Goal: Transaction & Acquisition: Purchase product/service

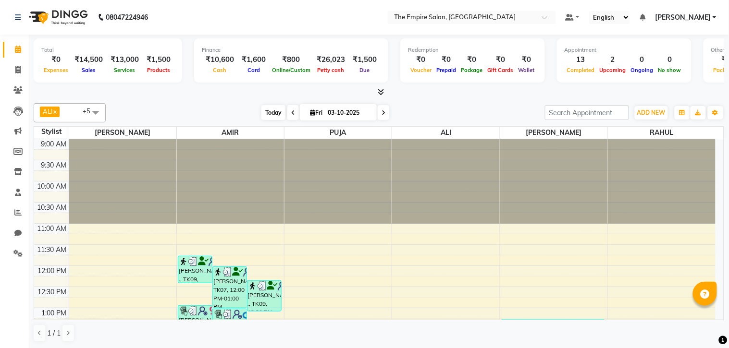
scroll to position [267, 0]
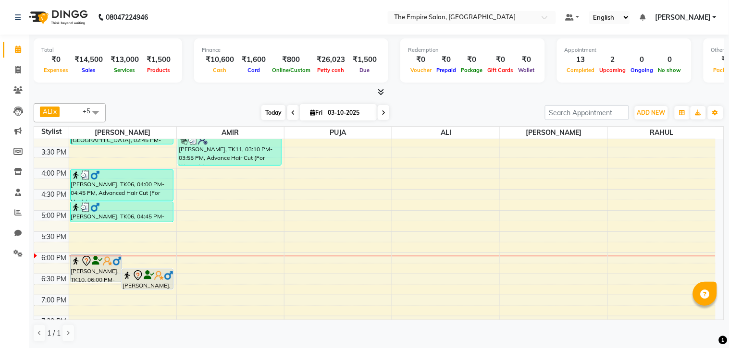
click at [276, 114] on span "Today" at bounding box center [273, 112] width 24 height 15
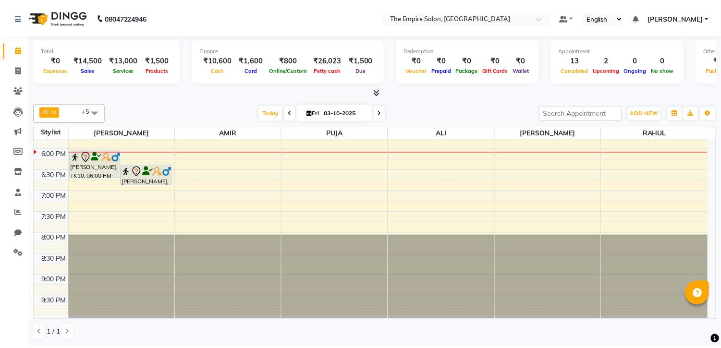
scroll to position [317, 0]
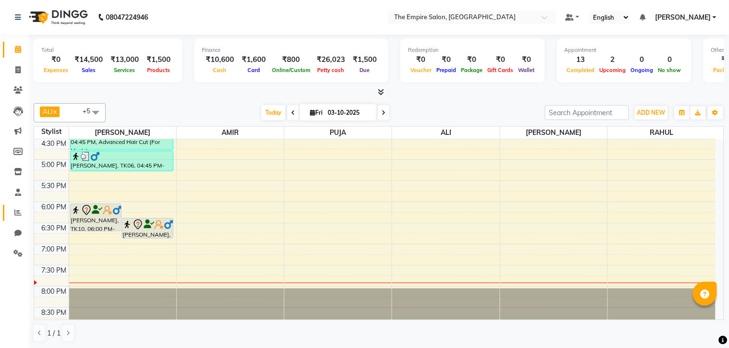
click at [18, 207] on link "Reports" at bounding box center [14, 213] width 23 height 16
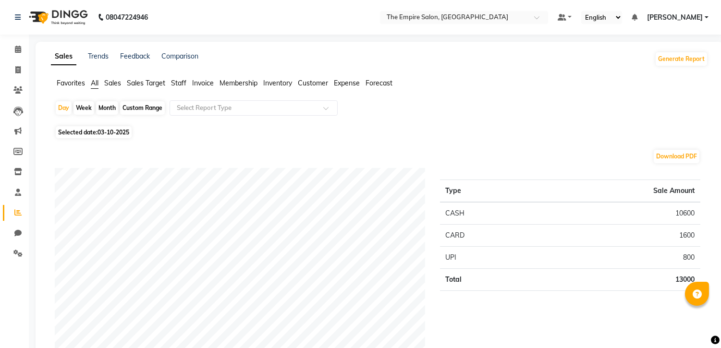
click at [179, 80] on span "Staff" at bounding box center [178, 83] width 15 height 9
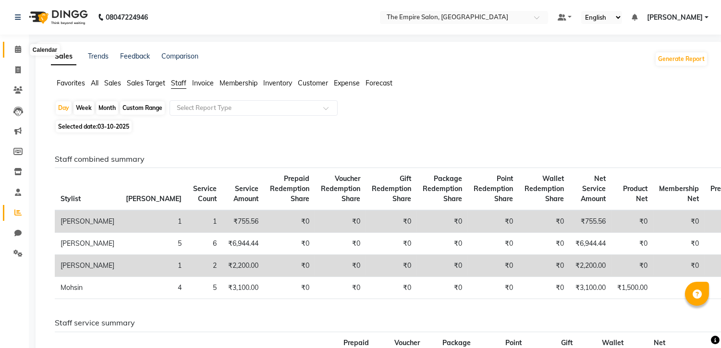
click at [18, 50] on icon at bounding box center [18, 49] width 6 height 7
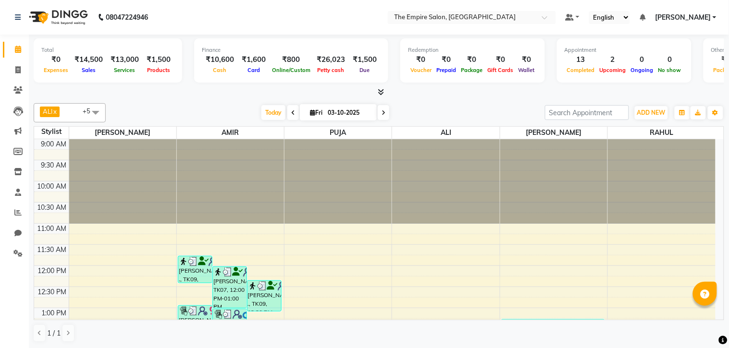
click at [357, 139] on div at bounding box center [337, 139] width 107 height 0
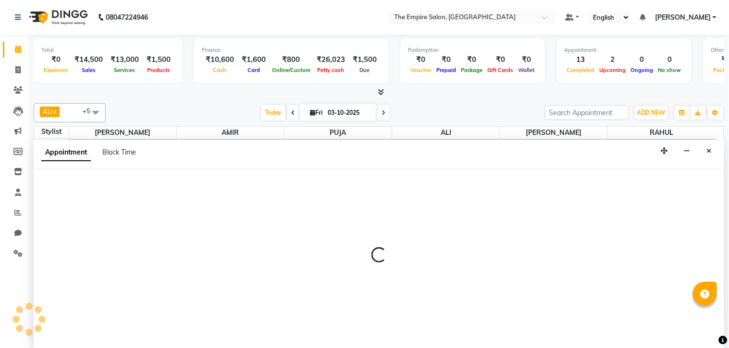
select select "78688"
select select "tentative"
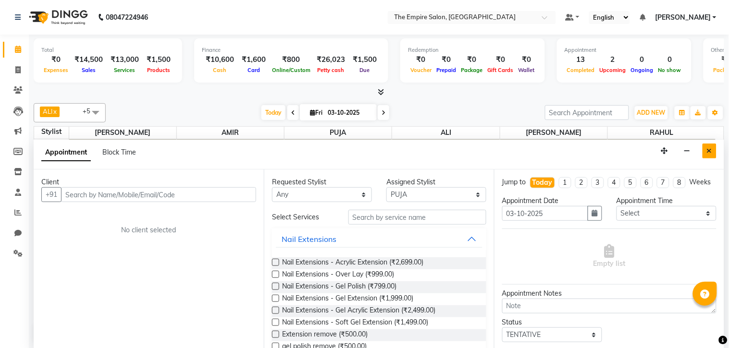
click at [710, 149] on icon "Close" at bounding box center [708, 150] width 5 height 7
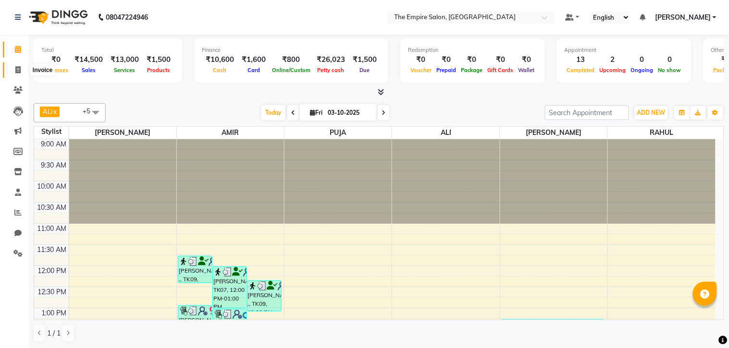
drag, startPoint x: 710, startPoint y: 149, endPoint x: 17, endPoint y: 69, distance: 697.7
click at [17, 69] on icon at bounding box center [17, 69] width 5 height 7
select select "service"
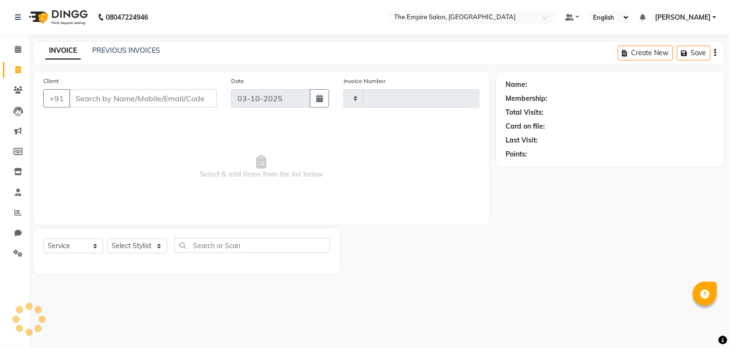
type input "1783"
select select "8221"
click at [132, 97] on input "Client" at bounding box center [142, 98] width 147 height 18
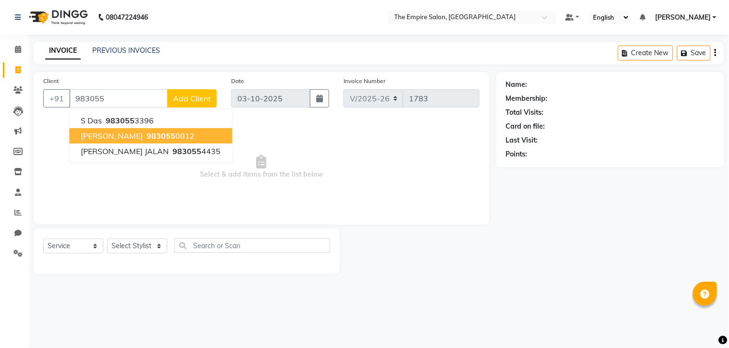
click at [170, 134] on ngb-highlight "983055 0812" at bounding box center [170, 136] width 50 height 10
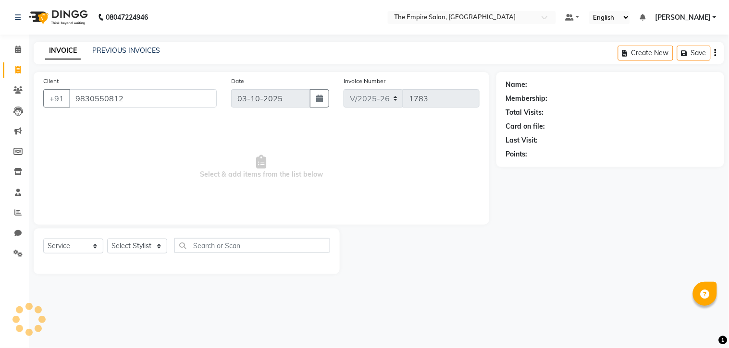
type input "9830550812"
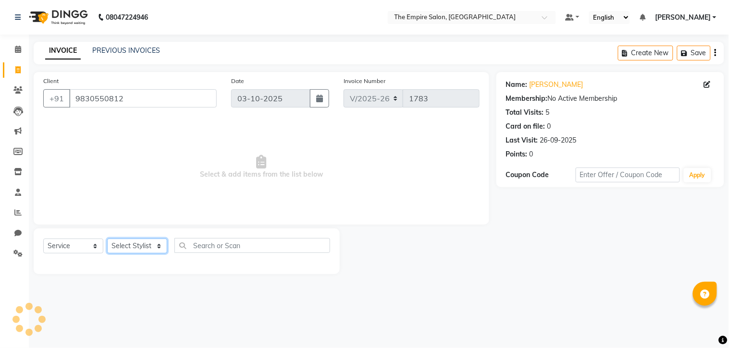
click at [158, 247] on select "Select Stylist ALI AMIR ANIKET ARNA BISWAJIT DHRUV MOHSIN NIBEDITA PRIYANKA PUJ…" at bounding box center [137, 246] width 60 height 15
select select "78687"
click at [107, 239] on select "Select Stylist ALI AMIR ANIKET ARNA BISWAJIT DHRUV MOHSIN NIBEDITA PRIYANKA PUJ…" at bounding box center [137, 246] width 60 height 15
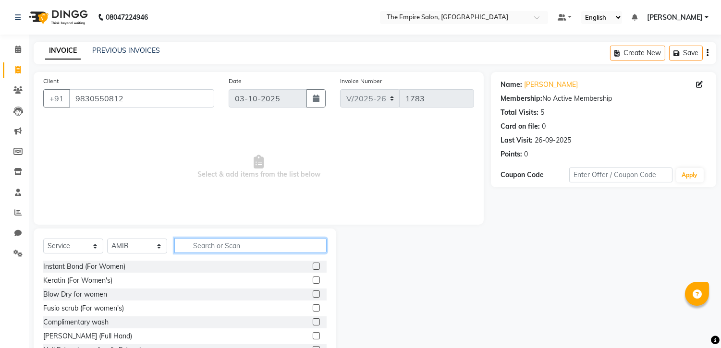
click at [212, 250] on input "text" at bounding box center [250, 245] width 152 height 15
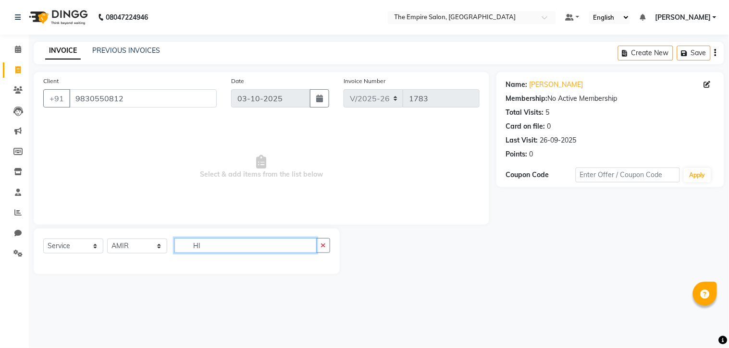
type input "H"
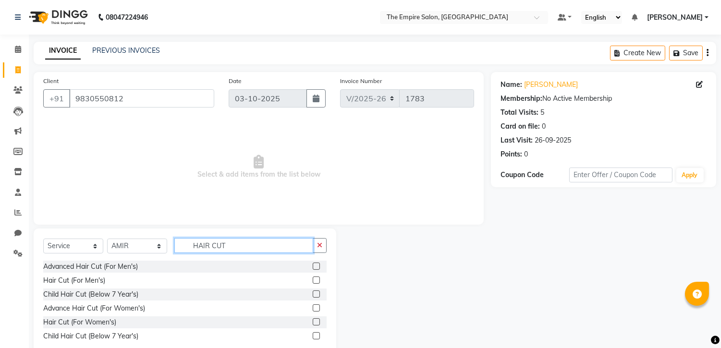
type input "HAIR CUT"
click at [267, 267] on div "Advanced Hair Cut (For Men's)" at bounding box center [184, 267] width 283 height 12
click at [314, 266] on label at bounding box center [316, 266] width 7 height 7
click at [314, 266] on input "checkbox" at bounding box center [316, 267] width 6 height 6
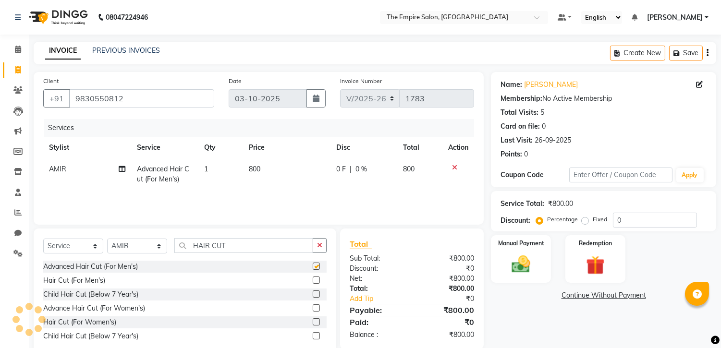
checkbox input "false"
click at [256, 249] on input "HAIR CUT" at bounding box center [243, 245] width 139 height 15
type input "H"
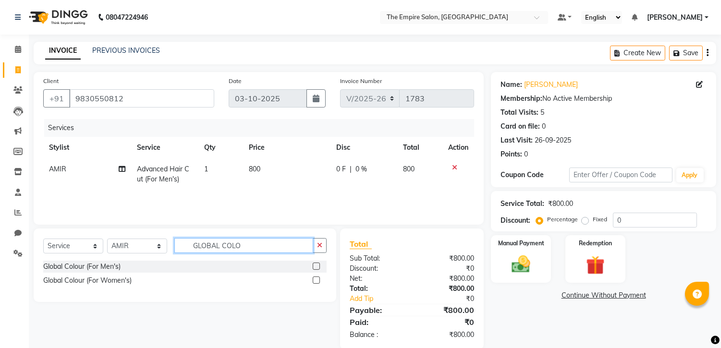
type input "GLOBAL COLO"
click at [313, 265] on label at bounding box center [316, 266] width 7 height 7
click at [313, 265] on input "checkbox" at bounding box center [316, 267] width 6 height 6
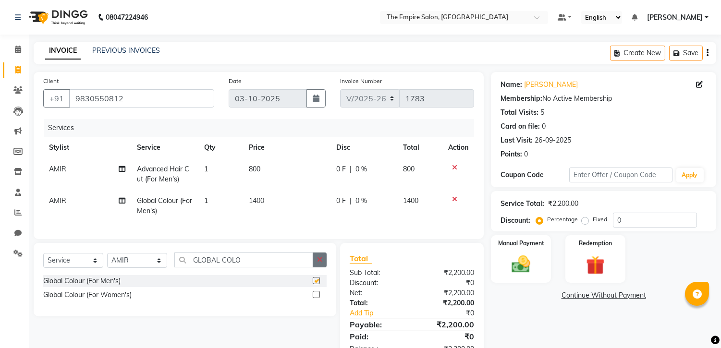
checkbox input "false"
click at [250, 266] on input "GLOBAL COLO" at bounding box center [243, 260] width 139 height 15
type input "G"
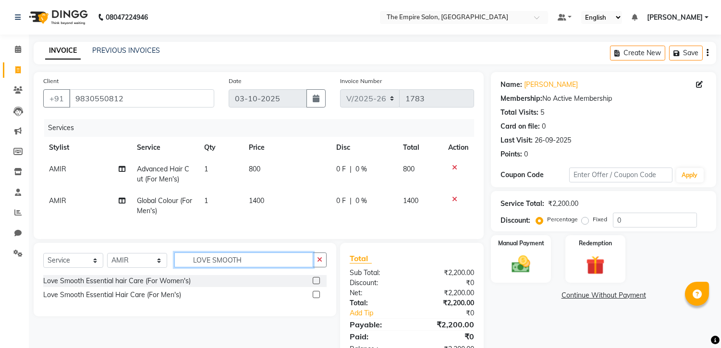
type input "LOVE SMOOTH"
click at [233, 287] on div "Love Smooth Essential hair Care (For Women's)" at bounding box center [184, 281] width 283 height 12
click at [245, 287] on div "Love Smooth Essential hair Care (For Women's)" at bounding box center [184, 281] width 283 height 12
click at [313, 284] on label at bounding box center [316, 280] width 7 height 7
click at [313, 284] on input "checkbox" at bounding box center [316, 281] width 6 height 6
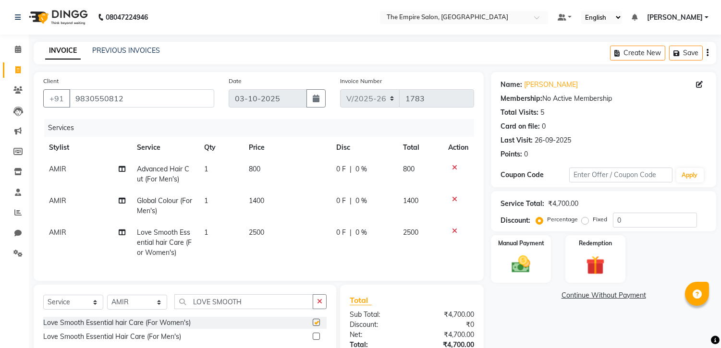
checkbox input "false"
click at [422, 229] on td "2500" at bounding box center [420, 243] width 46 height 42
select select "78687"
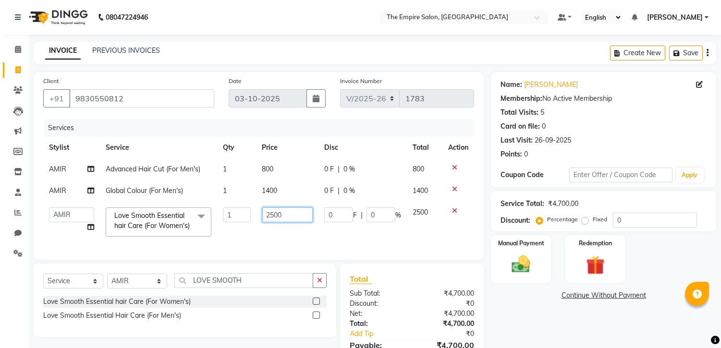
click at [304, 217] on input "2500" at bounding box center [287, 214] width 50 height 15
type input "2"
type input "3500"
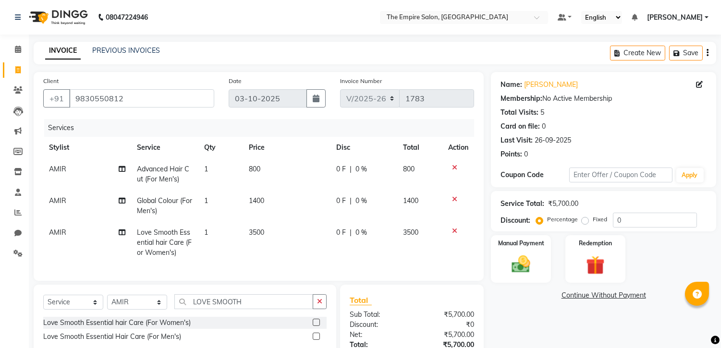
click at [414, 214] on tbody "AMIR Advanced Hair Cut (For Men's) 1 800 0 F | 0 % 800 AMIR Global Colour (For …" at bounding box center [258, 210] width 431 height 105
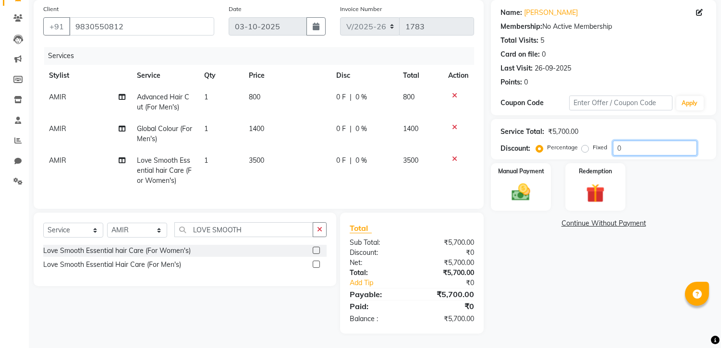
click at [636, 141] on input "0" at bounding box center [655, 148] width 84 height 15
type input "20"
click at [524, 182] on img at bounding box center [521, 193] width 32 height 23
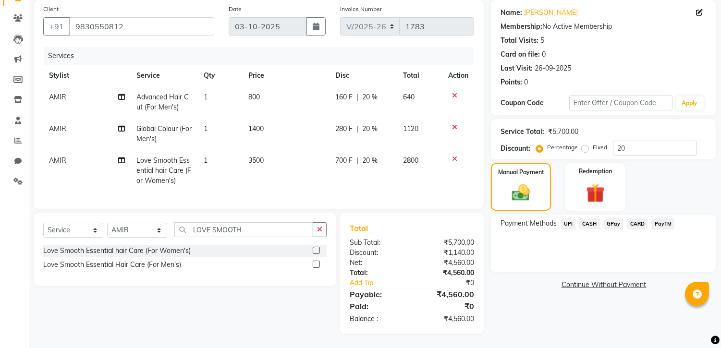
click at [568, 219] on span "UPI" at bounding box center [567, 224] width 15 height 11
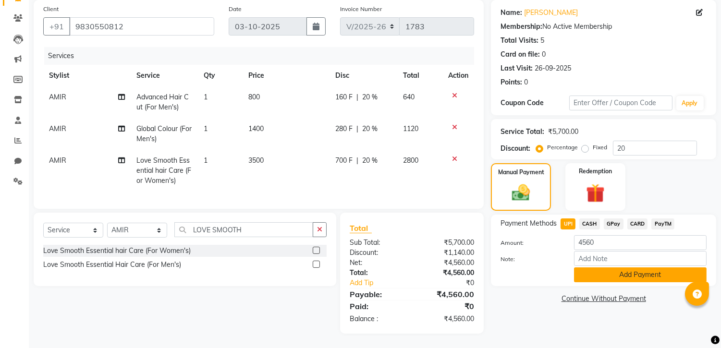
click at [631, 268] on button "Add Payment" at bounding box center [640, 275] width 133 height 15
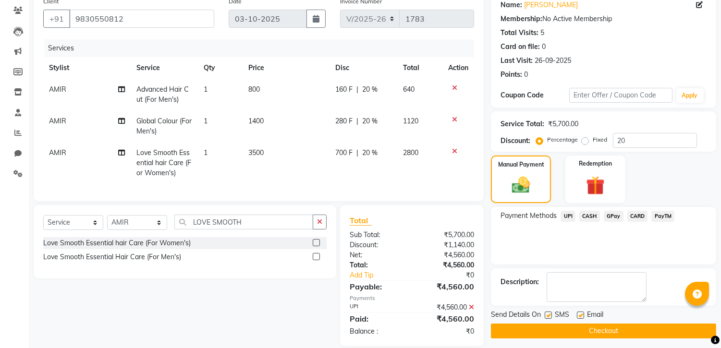
click at [606, 332] on button "Checkout" at bounding box center [603, 331] width 225 height 15
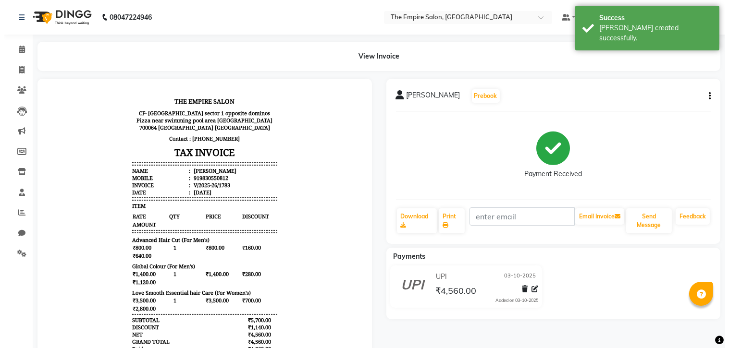
scroll to position [7, 0]
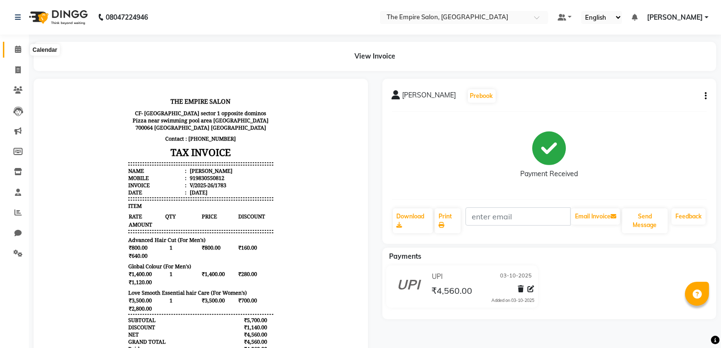
click at [20, 50] on icon at bounding box center [18, 49] width 6 height 7
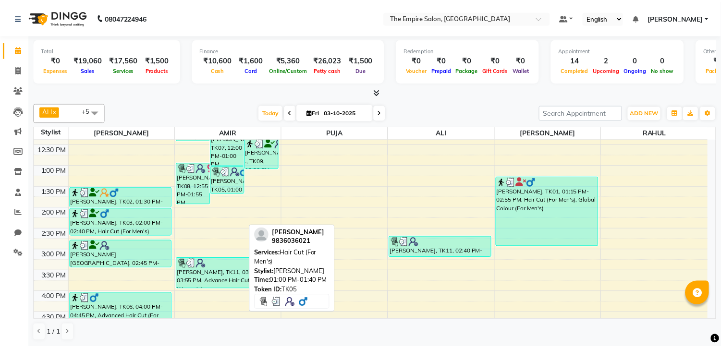
scroll to position [160, 0]
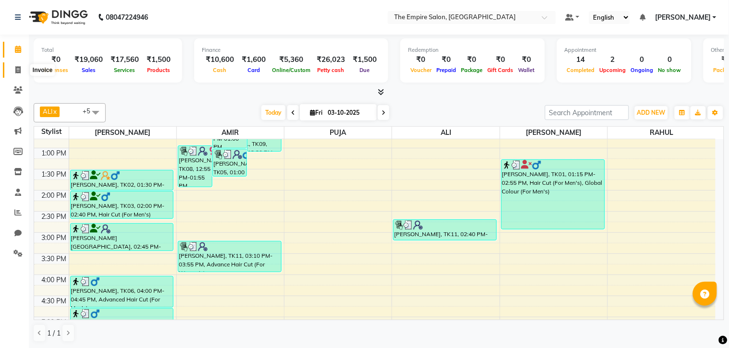
click at [20, 70] on icon at bounding box center [17, 69] width 5 height 7
select select "8221"
select select "service"
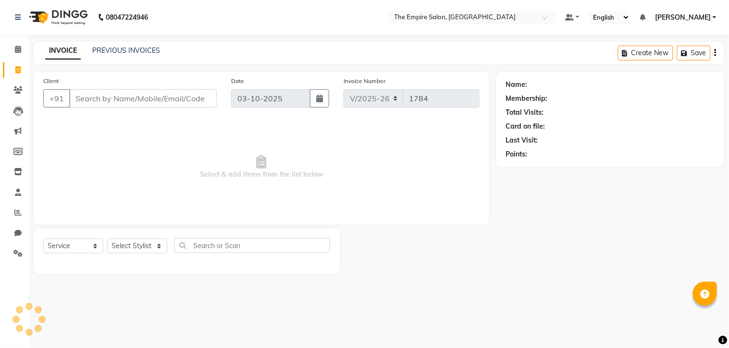
click at [126, 100] on input "Client" at bounding box center [142, 98] width 147 height 18
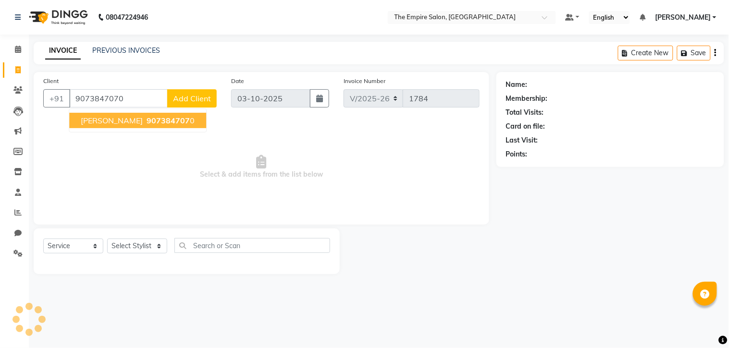
type input "9073847070"
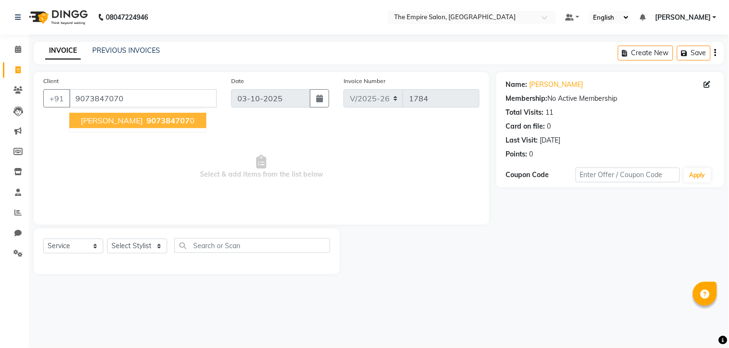
click at [146, 122] on span "907384707" at bounding box center [167, 121] width 43 height 10
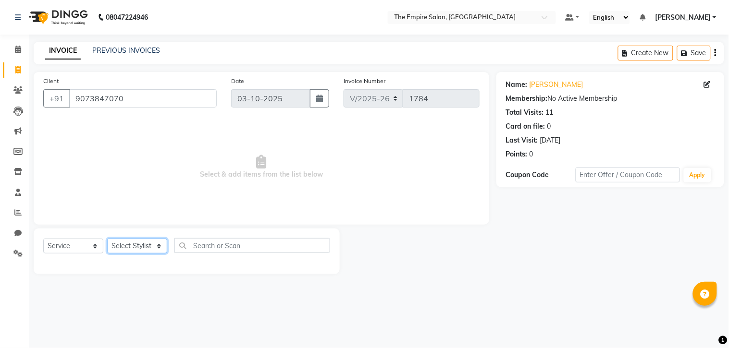
click at [160, 245] on select "Select Stylist ALI AMIR ANIKET ARNA BISWAJIT DHRUV MOHSIN NIBEDITA PRIYANKA PUJ…" at bounding box center [137, 246] width 60 height 15
select select "78689"
click at [107, 239] on select "Select Stylist ALI AMIR ANIKET ARNA BISWAJIT DHRUV MOHSIN NIBEDITA PRIYANKA PUJ…" at bounding box center [137, 246] width 60 height 15
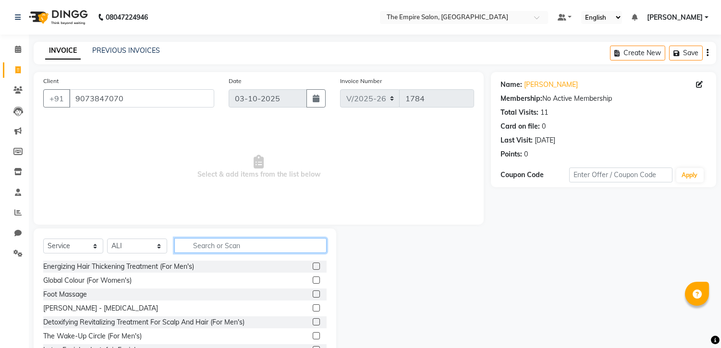
click at [212, 245] on input "text" at bounding box center [250, 245] width 152 height 15
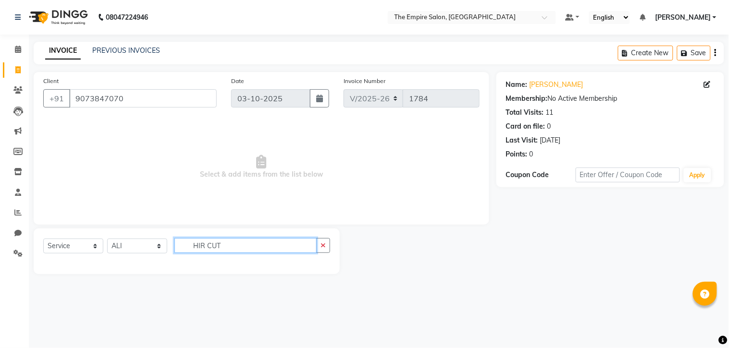
click at [197, 245] on input "HIR CUT" at bounding box center [245, 245] width 142 height 15
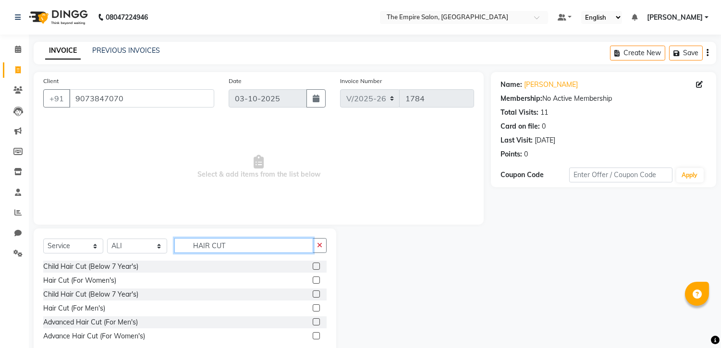
type input "HAIR CUT"
click at [223, 308] on div "Hair Cut (For Men's)" at bounding box center [184, 309] width 283 height 12
drag, startPoint x: 223, startPoint y: 308, endPoint x: 236, endPoint y: 309, distance: 13.0
click at [238, 310] on div "Hair Cut (For Men's)" at bounding box center [184, 309] width 283 height 12
click at [315, 307] on label at bounding box center [316, 307] width 7 height 7
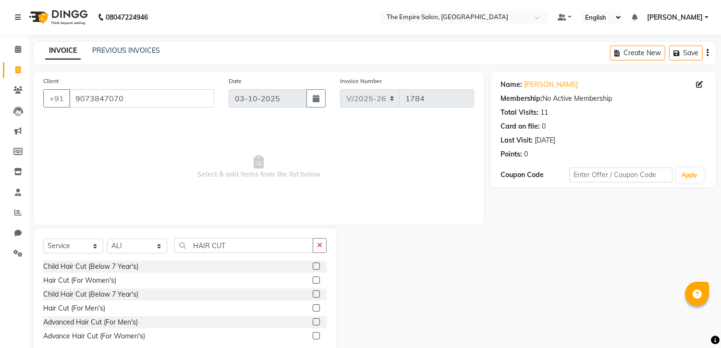
click at [315, 307] on input "checkbox" at bounding box center [316, 308] width 6 height 6
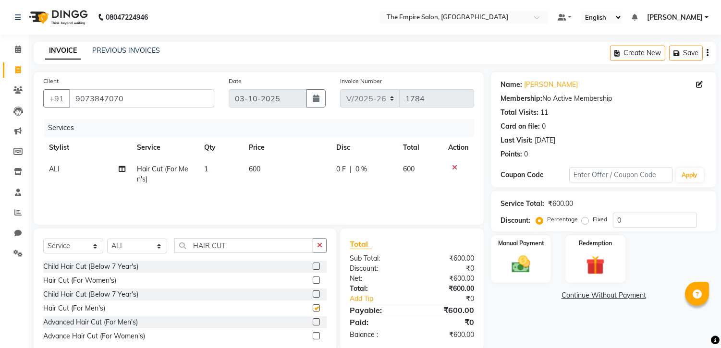
checkbox input "false"
click at [205, 244] on input "HAIR CUT" at bounding box center [243, 245] width 139 height 15
click at [238, 247] on input "HAIR CUT" at bounding box center [243, 245] width 139 height 15
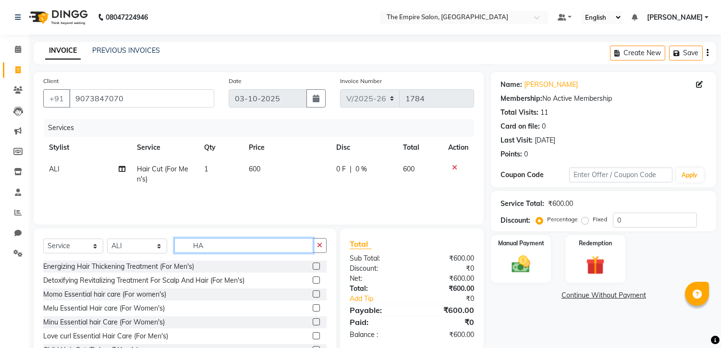
type input "H"
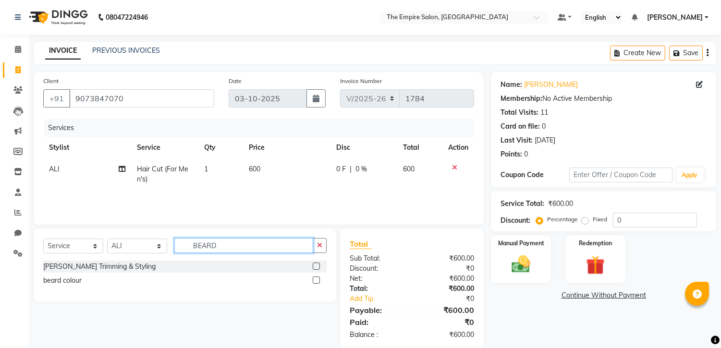
type input "BEARD"
click at [203, 268] on div "Beard Trimming & Styling" at bounding box center [184, 267] width 283 height 12
click at [214, 262] on div "Beard Trimming & Styling" at bounding box center [184, 267] width 283 height 12
click at [316, 265] on label at bounding box center [316, 266] width 7 height 7
click at [316, 265] on input "checkbox" at bounding box center [316, 267] width 6 height 6
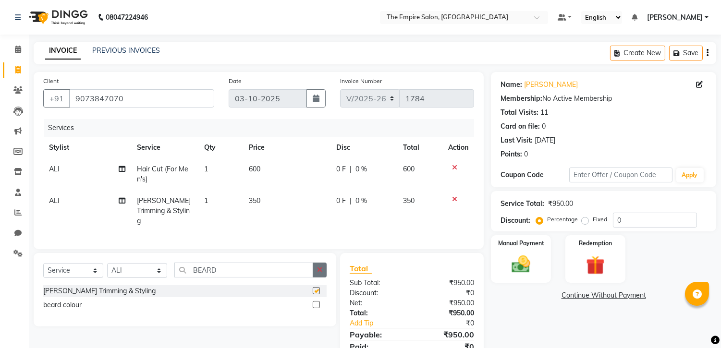
checkbox input "false"
click at [593, 220] on label "Fixed" at bounding box center [600, 219] width 14 height 9
click at [585, 220] on input "Fixed" at bounding box center [587, 219] width 7 height 7
radio input "true"
click at [635, 220] on input "0" at bounding box center [655, 220] width 84 height 15
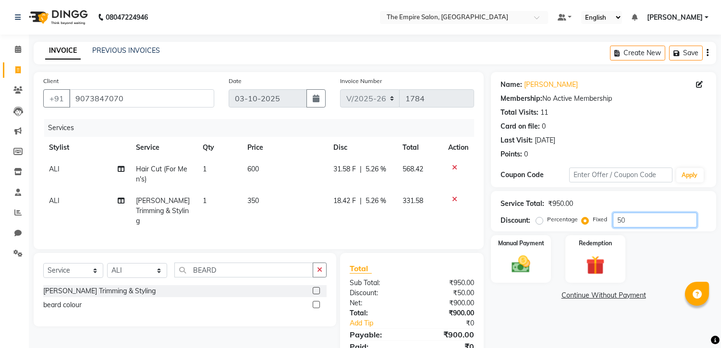
scroll to position [37, 0]
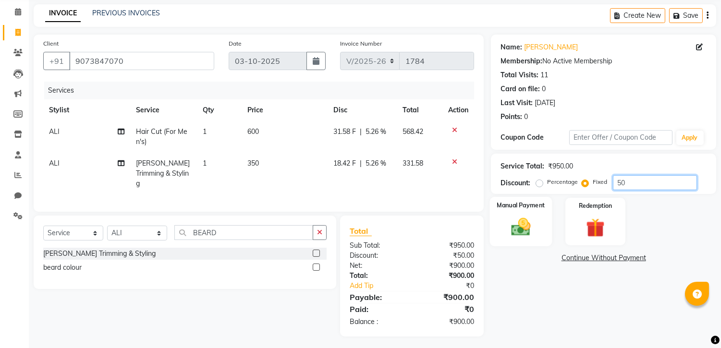
type input "50"
click at [535, 228] on img at bounding box center [521, 227] width 32 height 23
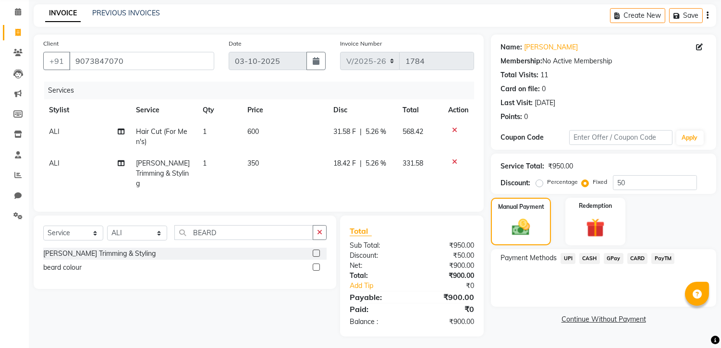
click at [572, 256] on span "UPI" at bounding box center [567, 258] width 15 height 11
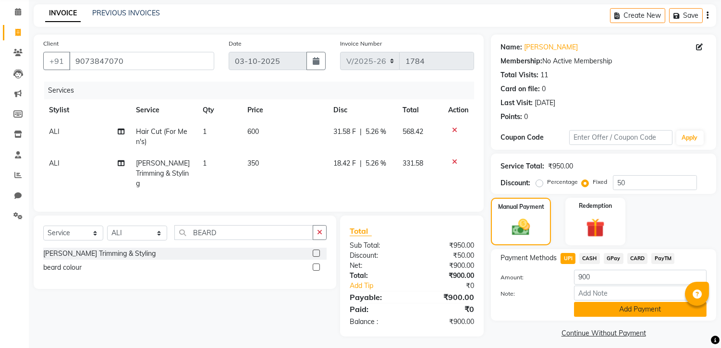
click at [625, 307] on button "Add Payment" at bounding box center [640, 309] width 133 height 15
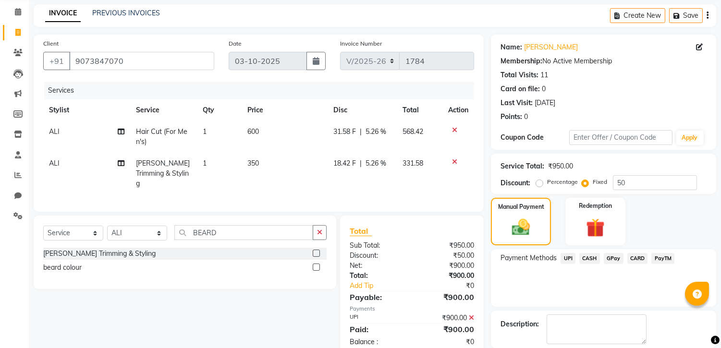
scroll to position [84, 0]
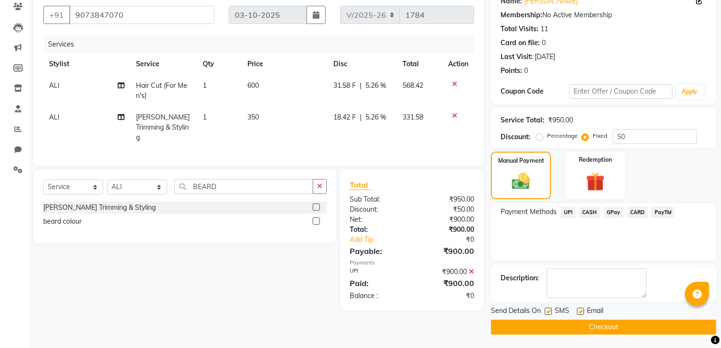
click at [600, 325] on button "Checkout" at bounding box center [603, 327] width 225 height 15
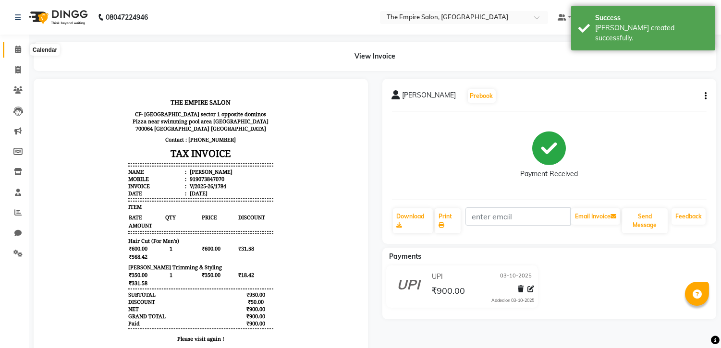
click at [17, 49] on icon at bounding box center [18, 49] width 6 height 7
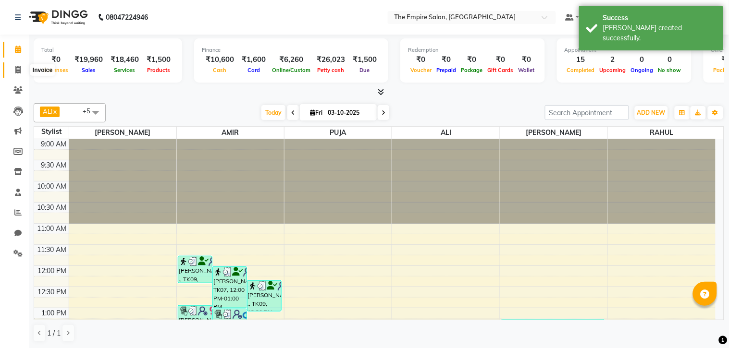
click at [20, 73] on icon at bounding box center [17, 69] width 5 height 7
select select "service"
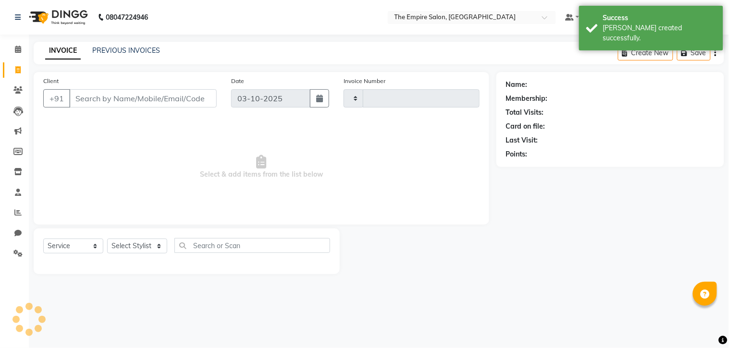
type input "1785"
select select "8221"
click at [136, 103] on input "Client" at bounding box center [142, 98] width 147 height 18
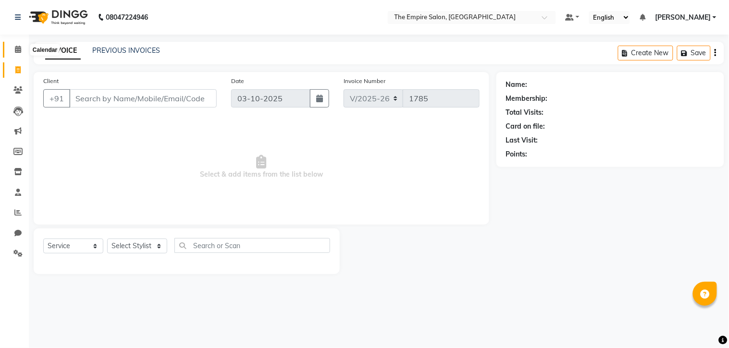
click at [22, 50] on span at bounding box center [18, 49] width 17 height 11
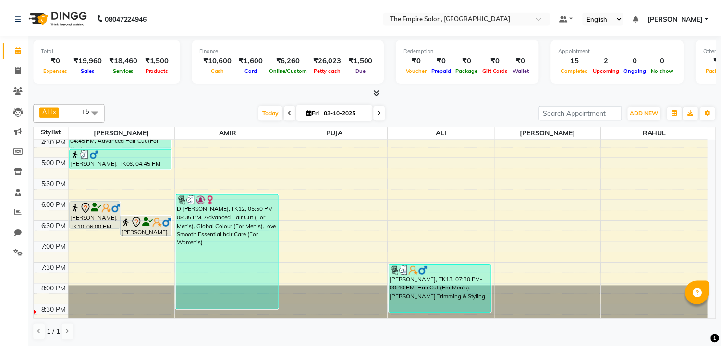
scroll to position [320, 0]
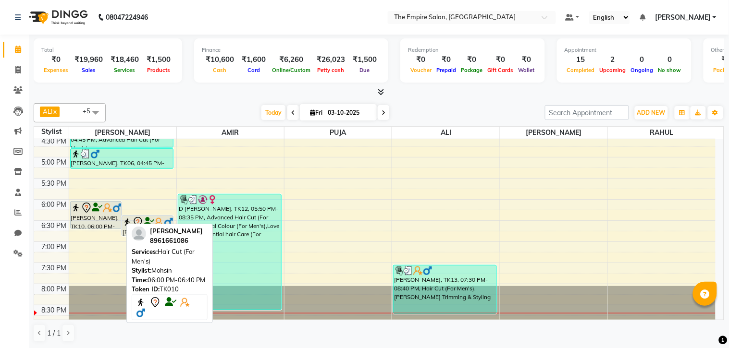
click at [103, 208] on img at bounding box center [108, 208] width 10 height 10
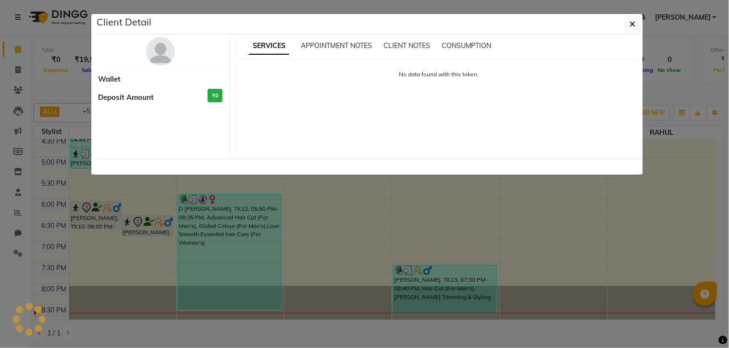
select select "7"
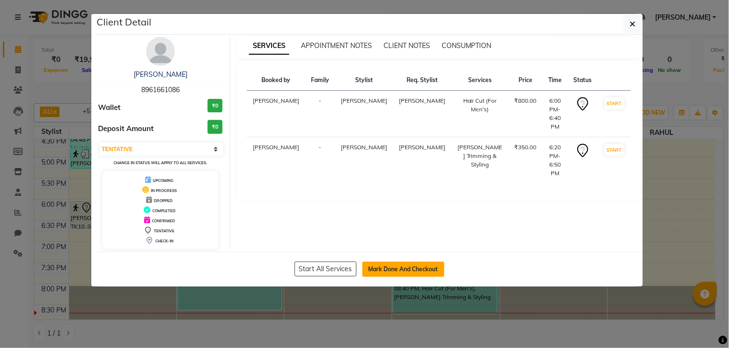
click at [389, 269] on button "Mark Done And Checkout" at bounding box center [403, 269] width 82 height 15
select select "service"
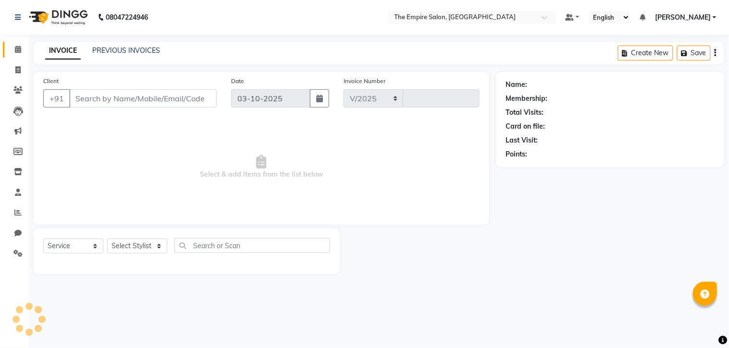
select select "8221"
type input "1785"
type input "8961661086"
select select "78686"
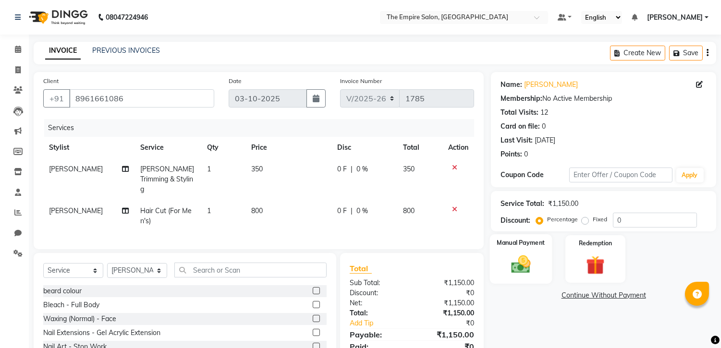
click at [516, 267] on img at bounding box center [521, 265] width 32 height 23
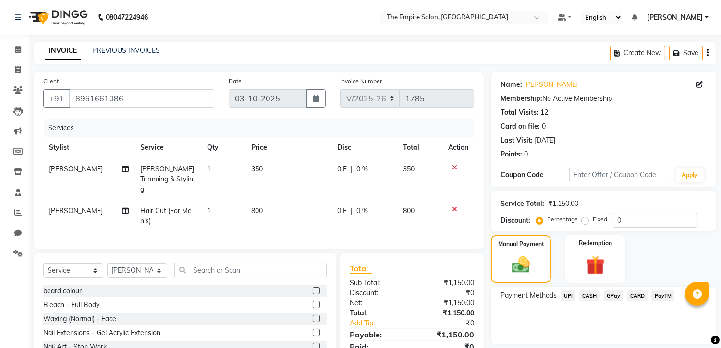
click at [591, 293] on span "CASH" at bounding box center [589, 296] width 21 height 11
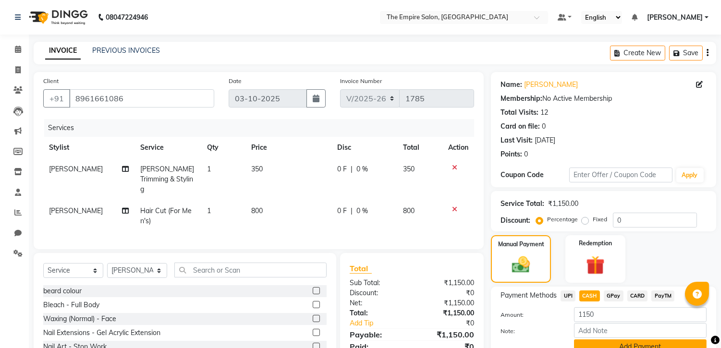
scroll to position [59, 0]
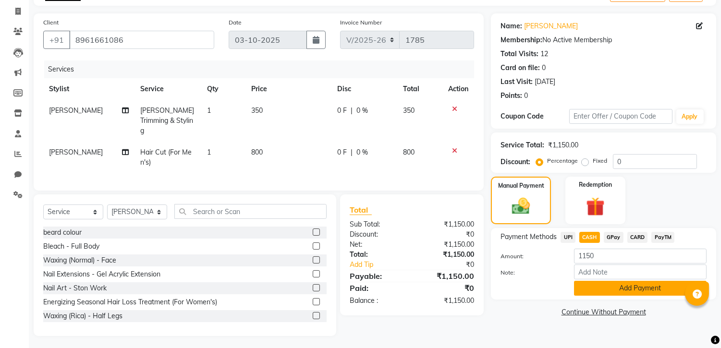
click at [602, 292] on button "Add Payment" at bounding box center [640, 288] width 133 height 15
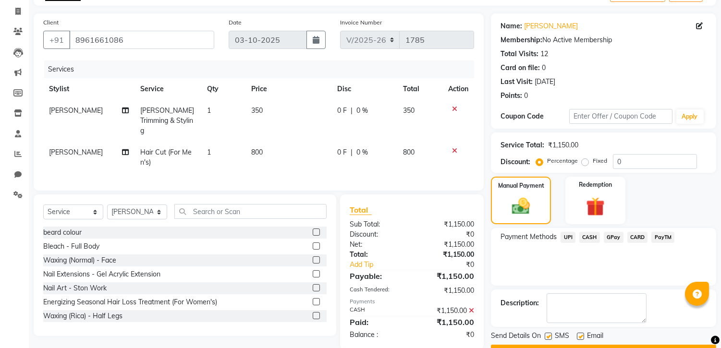
scroll to position [84, 0]
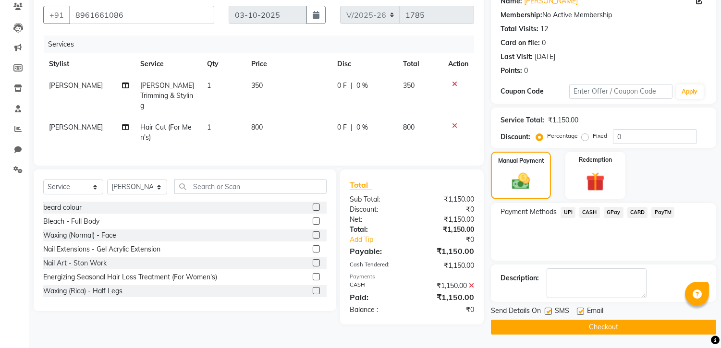
click at [609, 328] on button "Checkout" at bounding box center [603, 327] width 225 height 15
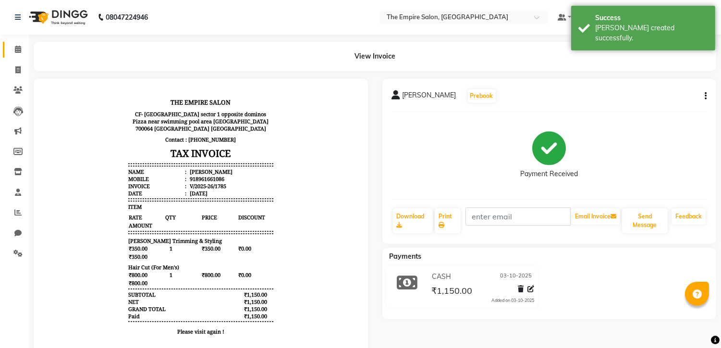
click at [15, 55] on link "Calendar" at bounding box center [14, 50] width 23 height 16
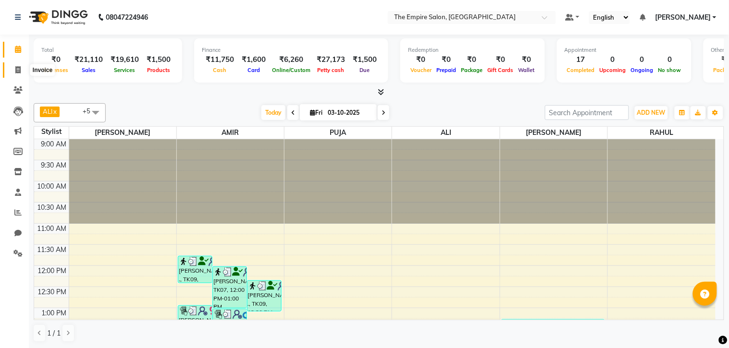
click at [13, 71] on span at bounding box center [18, 70] width 17 height 11
select select "8221"
select select "service"
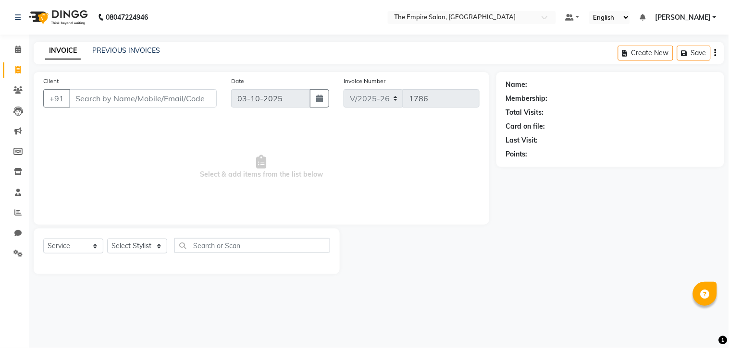
click at [100, 98] on input "Client" at bounding box center [142, 98] width 147 height 18
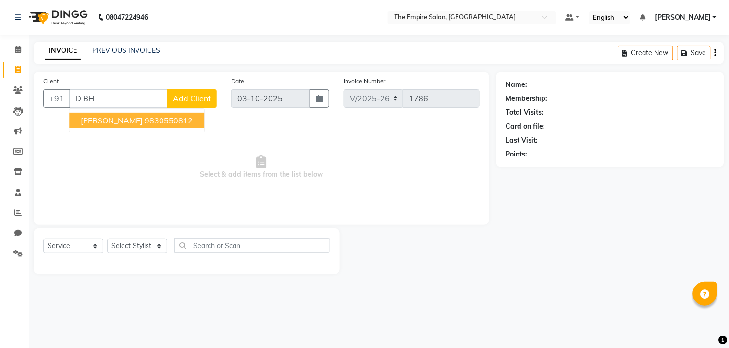
click at [145, 121] on ngb-highlight "9830550812" at bounding box center [169, 121] width 48 height 10
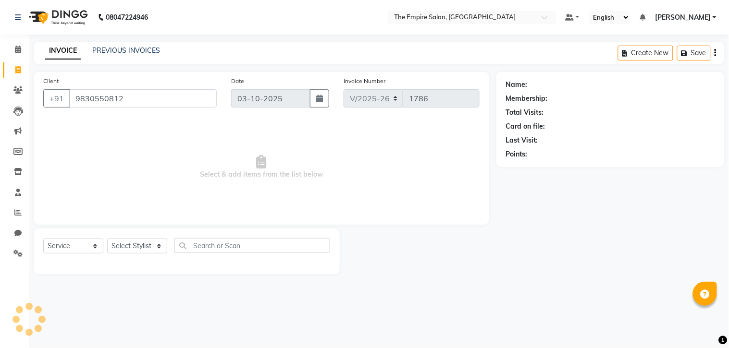
type input "9830550812"
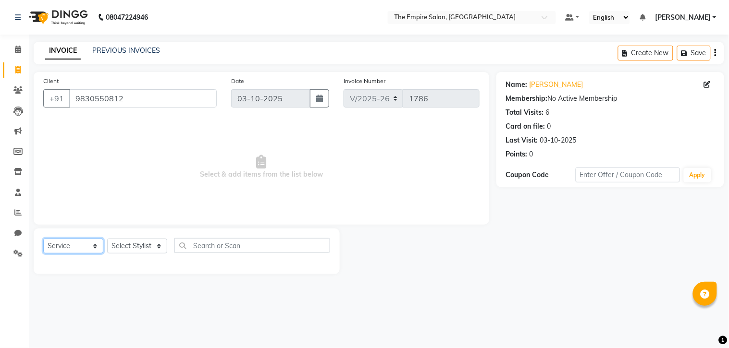
click at [75, 247] on select "Select Service Product Membership Package Voucher Prepaid Gift Card" at bounding box center [73, 246] width 60 height 15
select select "product"
click at [43, 239] on select "Select Service Product Membership Package Voucher Prepaid Gift Card" at bounding box center [73, 246] width 60 height 15
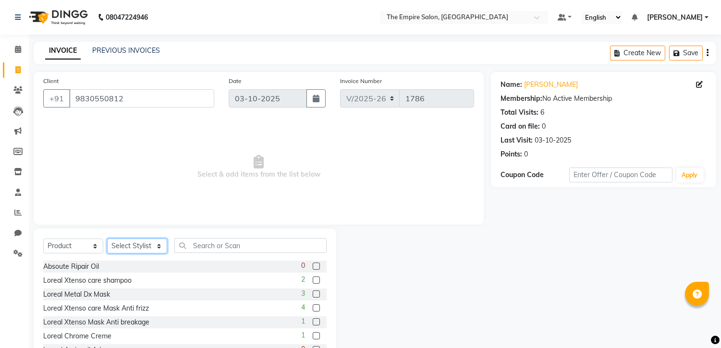
click at [145, 248] on select "Select Stylist ALI AMIR ANIKET ARNA BISWAJIT DHRUV MOHSIN NIBEDITA PRIYANKA PUJ…" at bounding box center [137, 246] width 60 height 15
select select "78687"
click at [107, 239] on select "Select Stylist ALI AMIR ANIKET ARNA BISWAJIT DHRUV MOHSIN NIBEDITA PRIYANKA PUJ…" at bounding box center [137, 246] width 60 height 15
click at [203, 246] on input "text" at bounding box center [250, 245] width 152 height 15
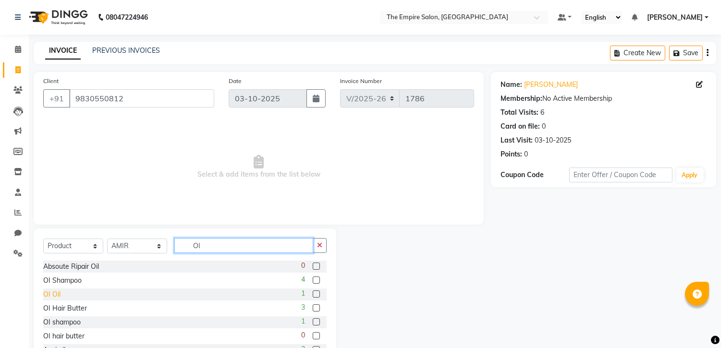
type input "OI"
click at [58, 294] on div "OI Oil" at bounding box center [51, 295] width 17 height 10
checkbox input "false"
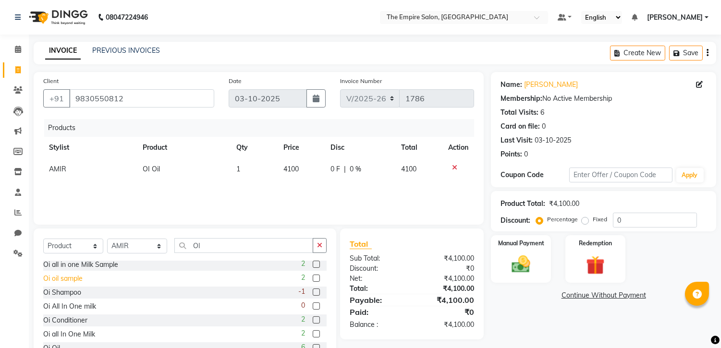
scroll to position [160, 0]
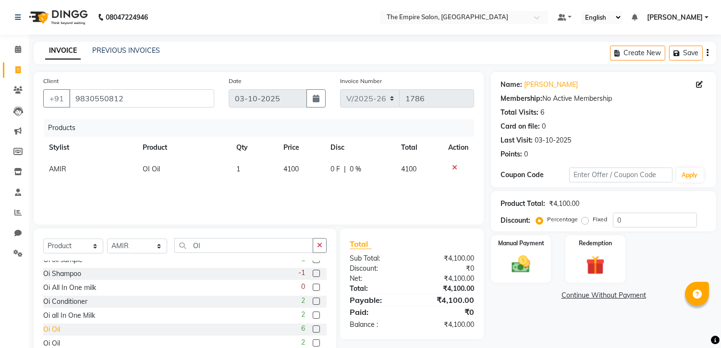
click at [60, 329] on div "Oi Oil" at bounding box center [51, 330] width 17 height 10
checkbox input "false"
click at [452, 167] on icon at bounding box center [454, 167] width 5 height 7
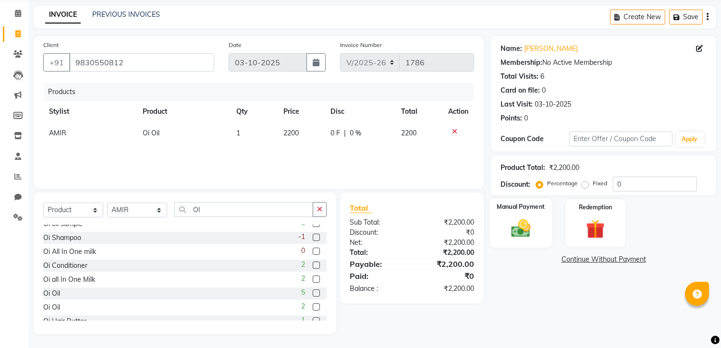
click at [519, 228] on img at bounding box center [521, 229] width 32 height 23
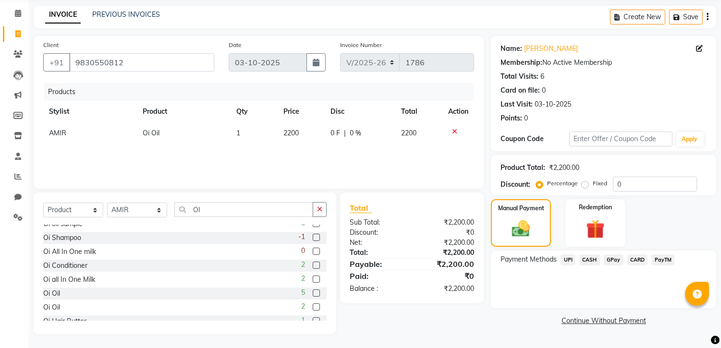
click at [572, 257] on span "UPI" at bounding box center [567, 260] width 15 height 11
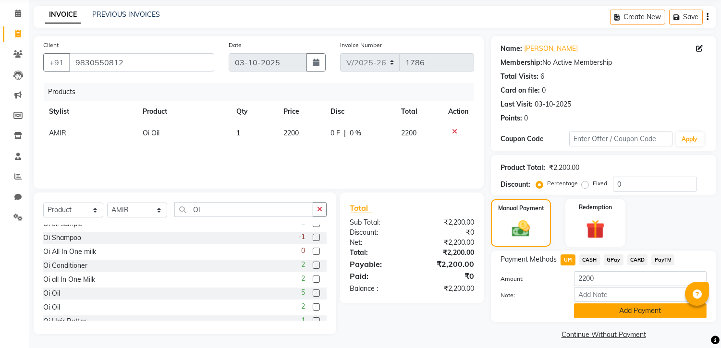
click at [611, 313] on button "Add Payment" at bounding box center [640, 311] width 133 height 15
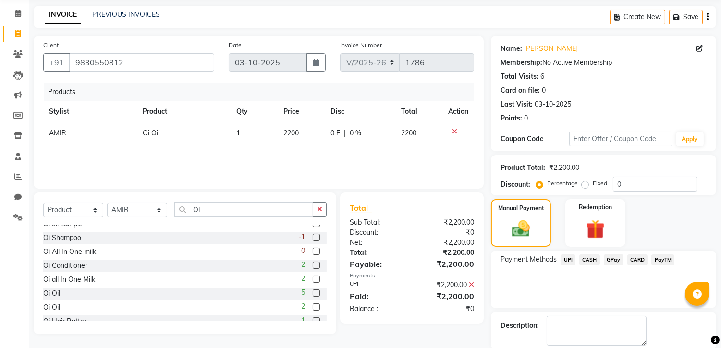
scroll to position [84, 0]
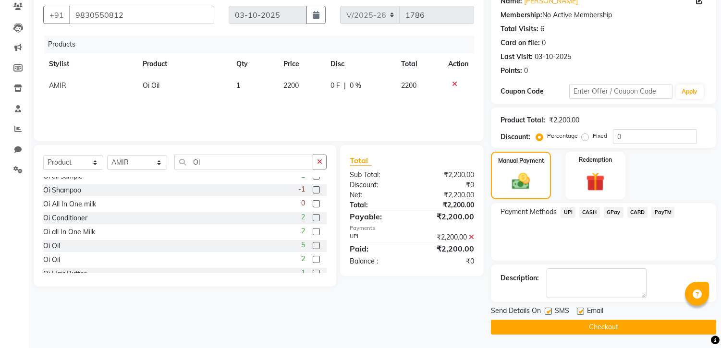
click at [611, 329] on button "Checkout" at bounding box center [603, 327] width 225 height 15
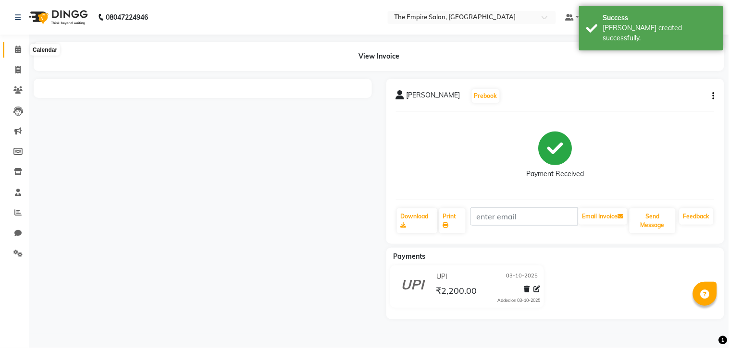
click at [15, 49] on icon at bounding box center [18, 49] width 6 height 7
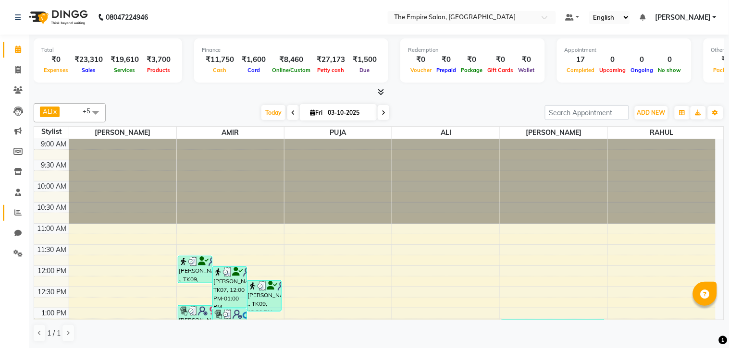
click at [20, 213] on icon at bounding box center [17, 212] width 7 height 7
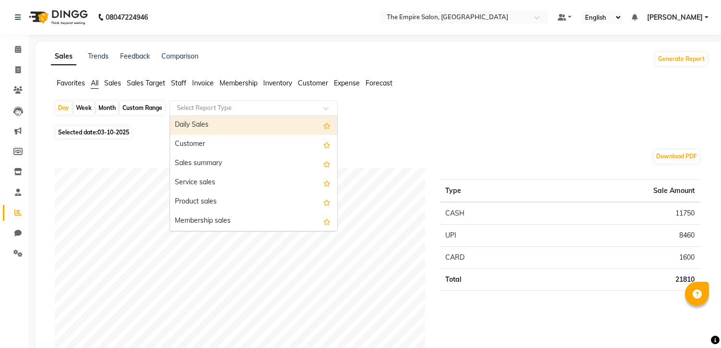
click at [192, 107] on input "text" at bounding box center [244, 108] width 138 height 10
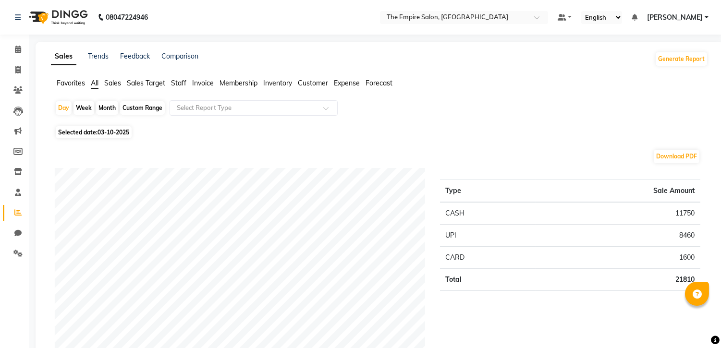
click at [18, 49] on icon at bounding box center [18, 49] width 6 height 7
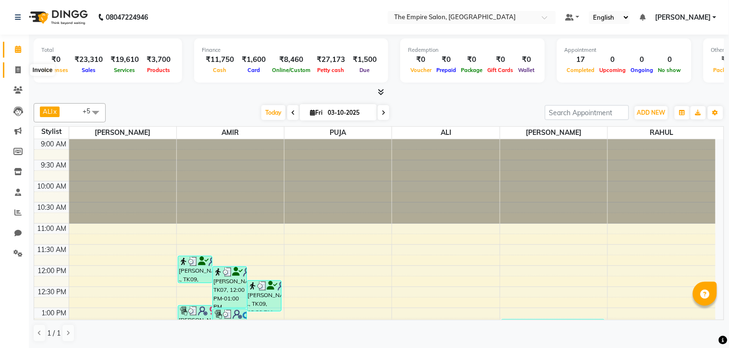
click at [19, 70] on icon at bounding box center [17, 69] width 5 height 7
select select "service"
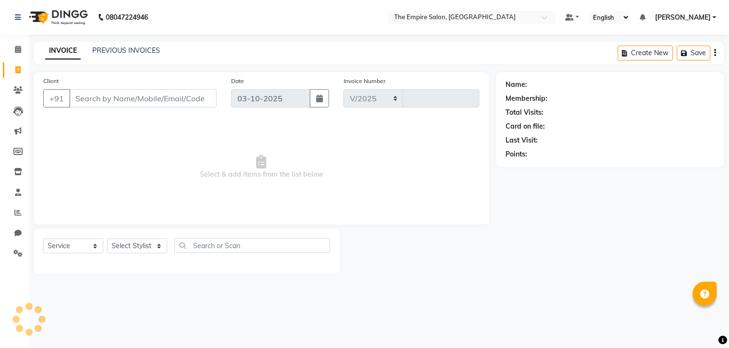
select select "8221"
type input "1787"
click at [107, 53] on link "PREVIOUS INVOICES" at bounding box center [126, 50] width 68 height 9
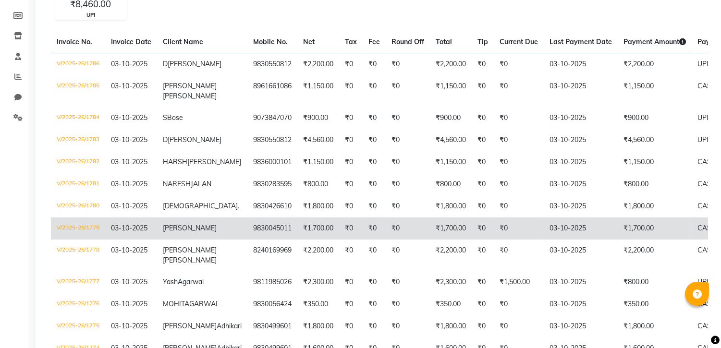
scroll to position [296, 0]
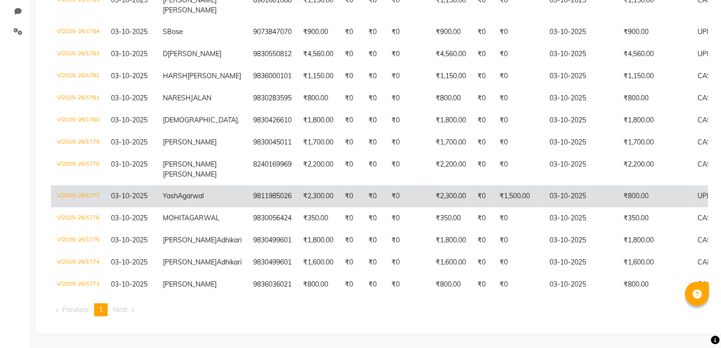
click at [70, 185] on td "V/2025-26/1777" at bounding box center [78, 196] width 54 height 22
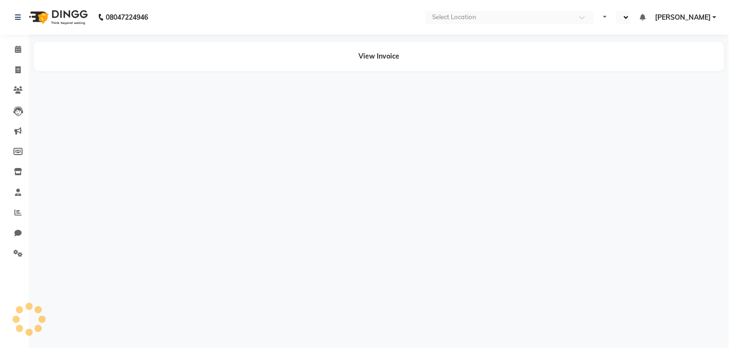
select select "en"
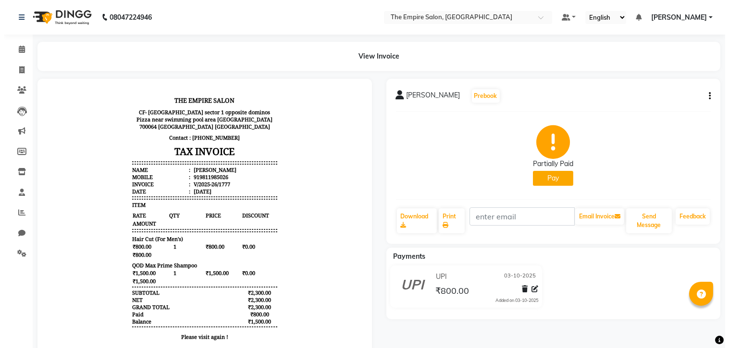
scroll to position [8, 0]
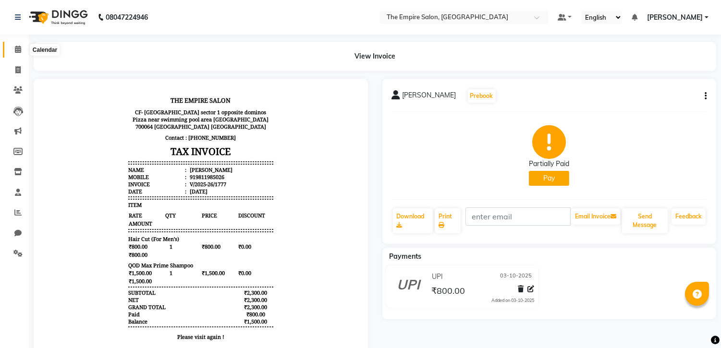
click at [12, 49] on span at bounding box center [18, 49] width 17 height 11
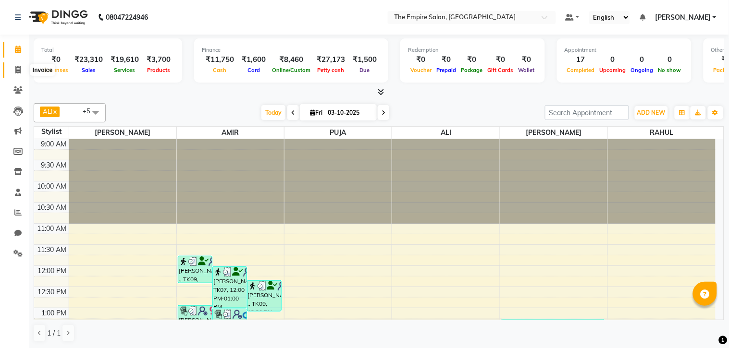
click at [12, 69] on span at bounding box center [18, 70] width 17 height 11
select select "service"
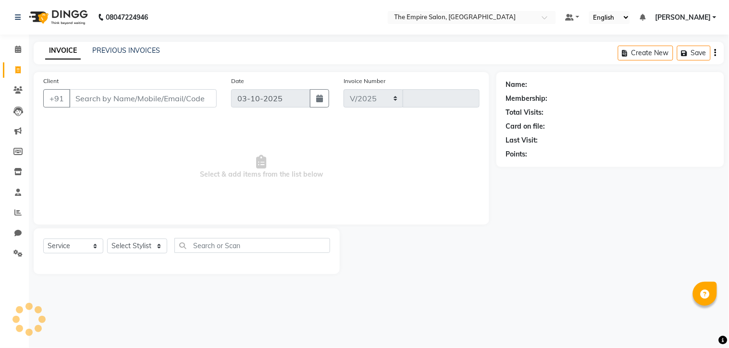
select select "8221"
type input "1787"
click at [118, 45] on div "INVOICE PREVIOUS INVOICES Create New Save" at bounding box center [379, 53] width 690 height 23
click at [125, 46] on link "PREVIOUS INVOICES" at bounding box center [126, 50] width 68 height 9
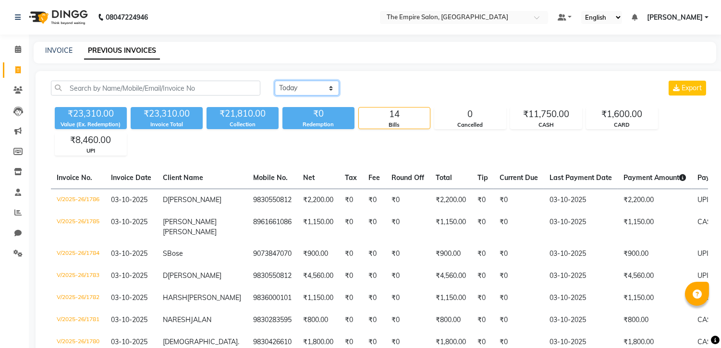
click at [298, 87] on select "[DATE] [DATE] Custom Range" at bounding box center [307, 88] width 64 height 15
click at [275, 81] on select "[DATE] [DATE] Custom Range" at bounding box center [307, 88] width 64 height 15
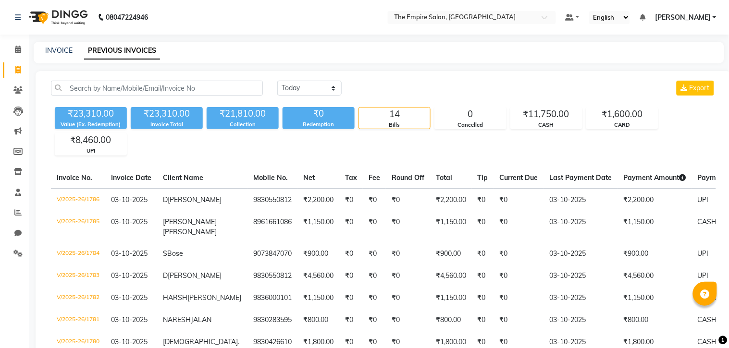
select select "en"
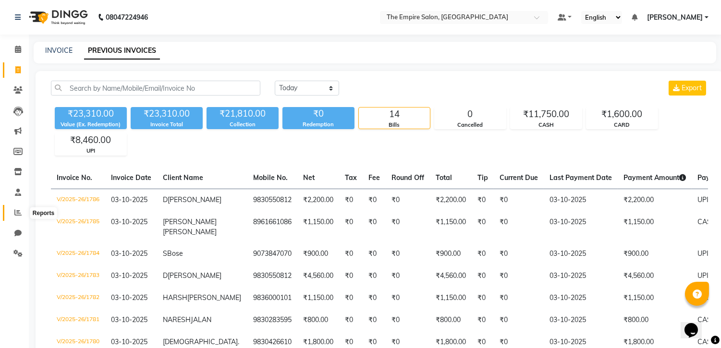
click at [16, 215] on icon at bounding box center [17, 212] width 7 height 7
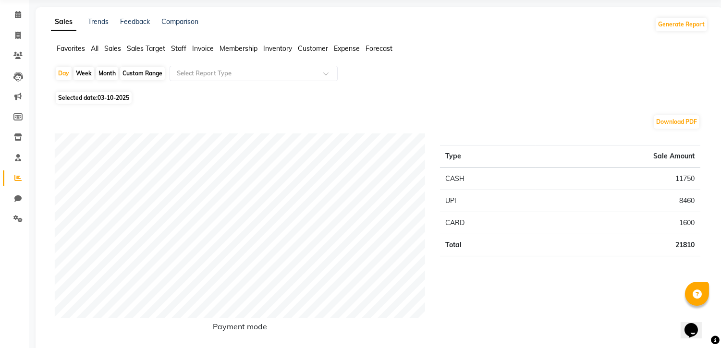
scroll to position [53, 0]
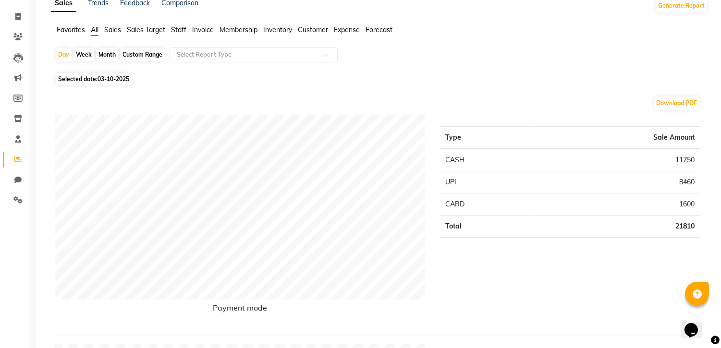
click at [477, 182] on td "UPI" at bounding box center [488, 182] width 96 height 22
click at [464, 184] on td "UPI" at bounding box center [488, 182] width 96 height 22
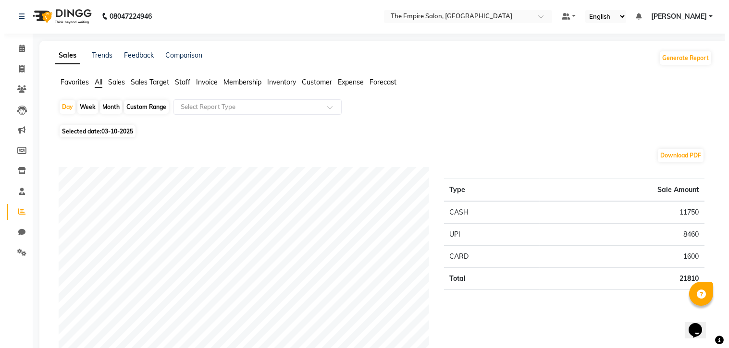
scroll to position [0, 0]
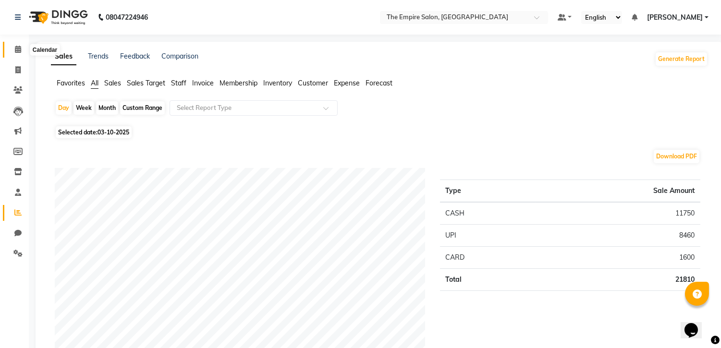
click at [16, 51] on icon at bounding box center [18, 49] width 6 height 7
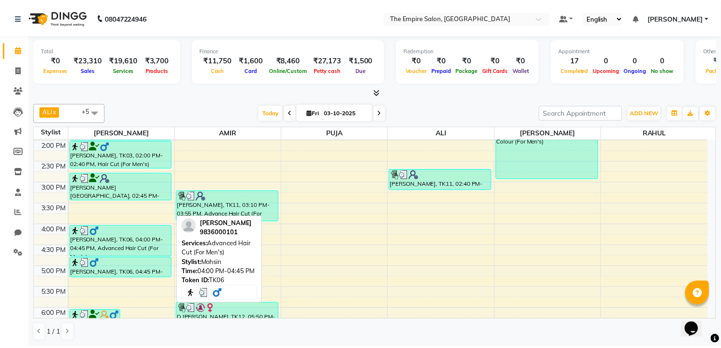
scroll to position [157, 0]
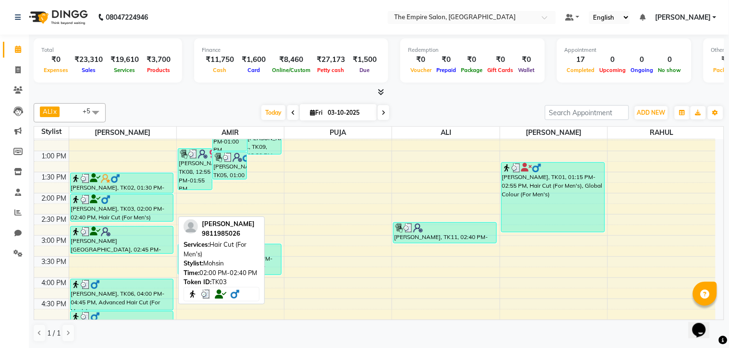
click at [124, 208] on div "[PERSON_NAME], TK03, 02:00 PM-02:40 PM, Hair Cut (For Men's)" at bounding box center [122, 208] width 103 height 27
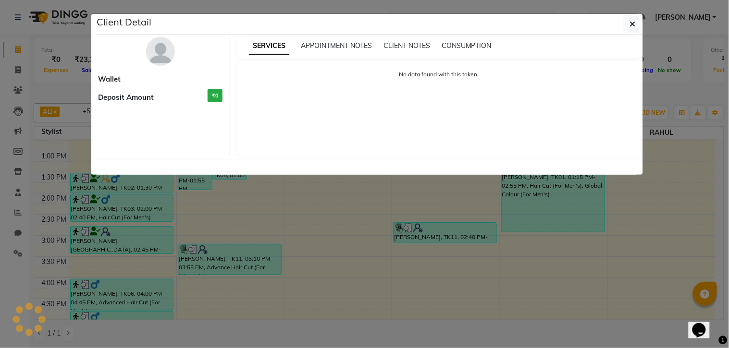
select select "3"
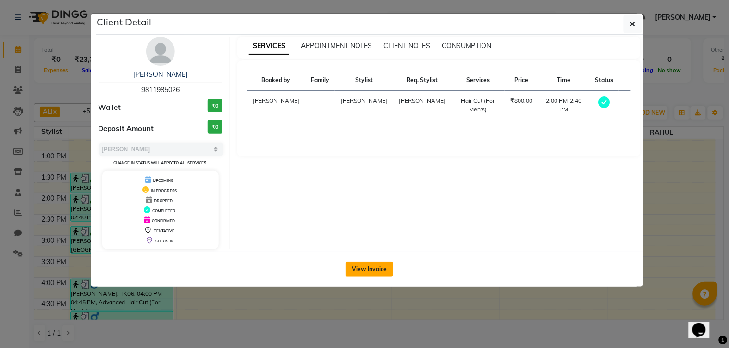
click at [376, 268] on button "View Invoice" at bounding box center [369, 269] width 48 height 15
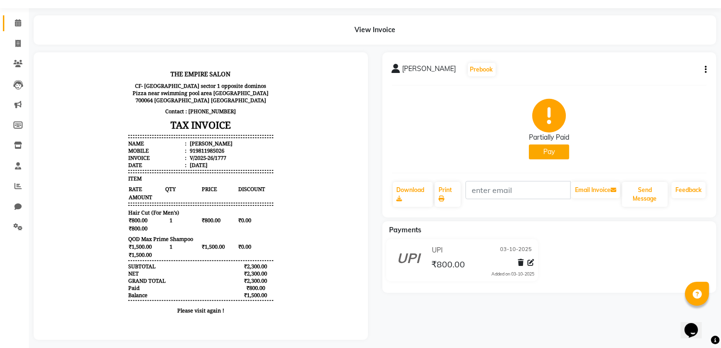
scroll to position [40, 0]
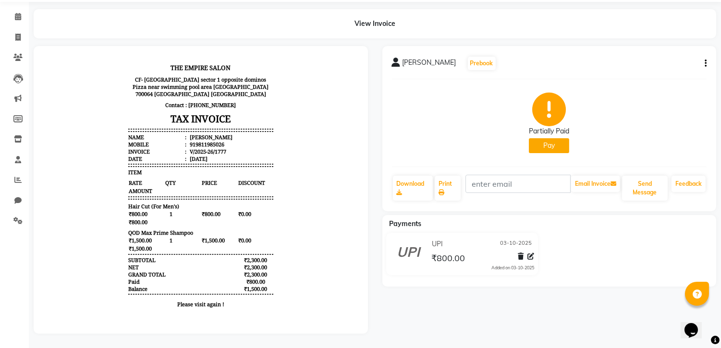
click at [557, 138] on button "Pay" at bounding box center [549, 145] width 40 height 15
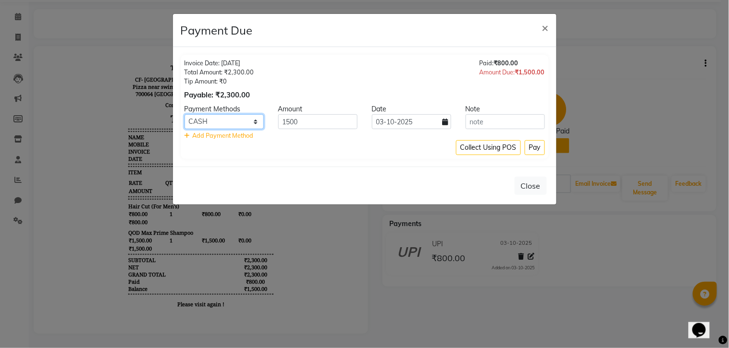
click at [224, 121] on select "UPI CASH GPay CARD PayTM" at bounding box center [223, 121] width 79 height 15
select select "8"
click at [184, 114] on select "UPI CASH GPay CARD PayTM" at bounding box center [223, 121] width 79 height 15
click at [535, 144] on button "Pay" at bounding box center [534, 147] width 20 height 15
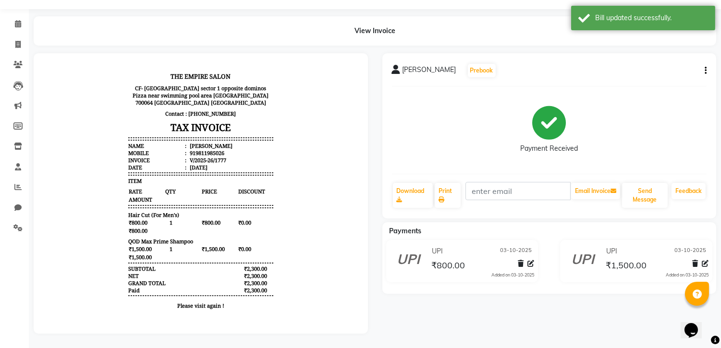
scroll to position [33, 0]
click at [15, 20] on icon at bounding box center [18, 23] width 6 height 7
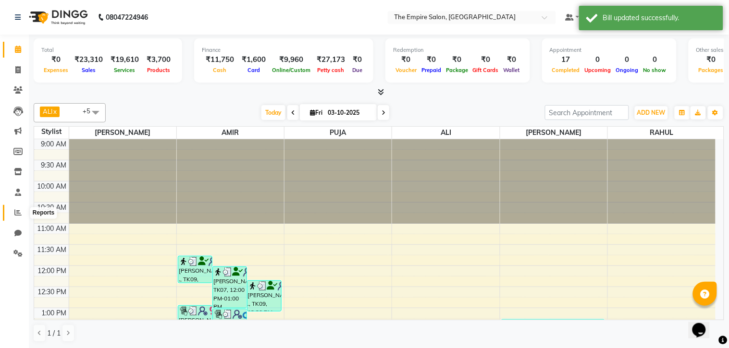
click at [16, 210] on icon at bounding box center [17, 212] width 7 height 7
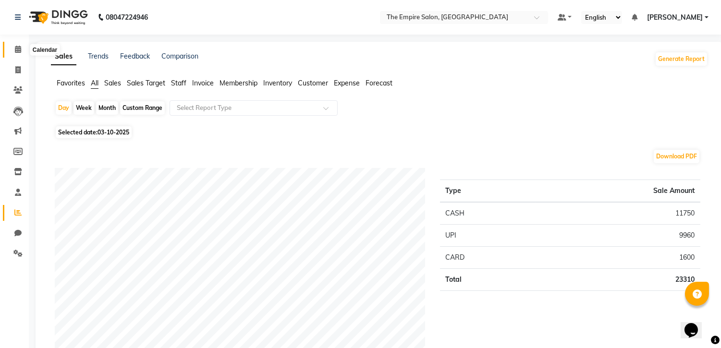
click at [19, 47] on icon at bounding box center [18, 49] width 6 height 7
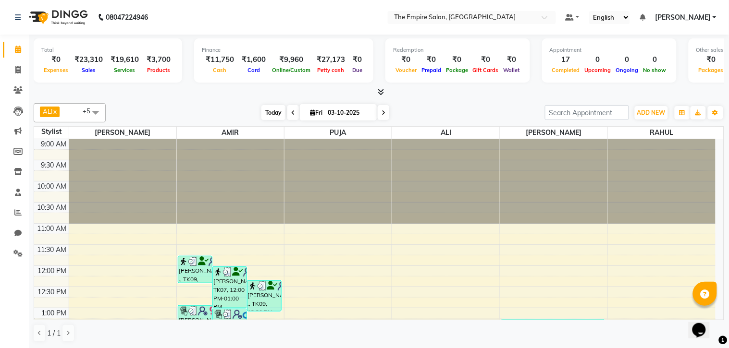
click at [272, 113] on span "Today" at bounding box center [273, 112] width 24 height 15
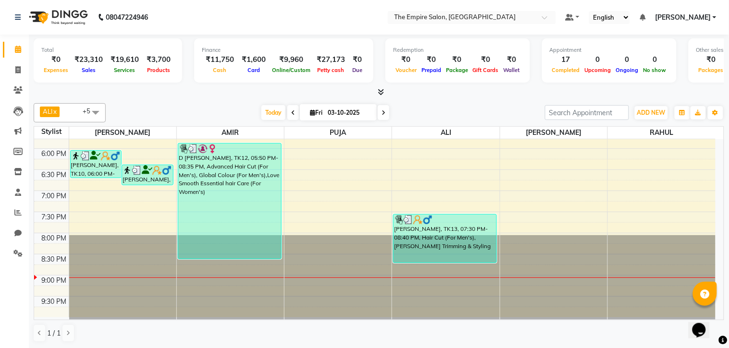
click at [322, 109] on span "Fri" at bounding box center [315, 112] width 17 height 7
select select "10"
select select "2025"
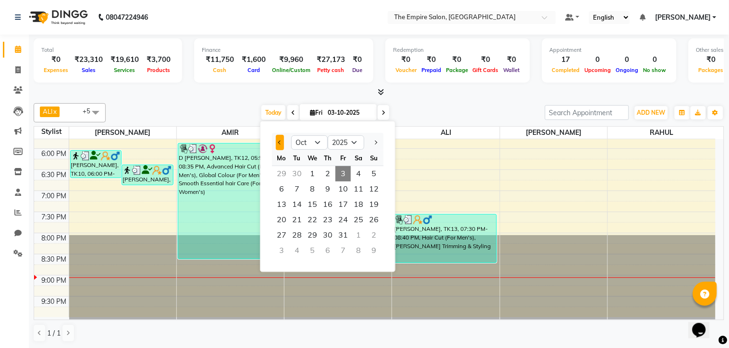
click at [279, 142] on span "Previous month" at bounding box center [280, 143] width 4 height 4
select select "9"
click at [298, 232] on span "30" at bounding box center [296, 235] width 15 height 15
type input "30-09-2025"
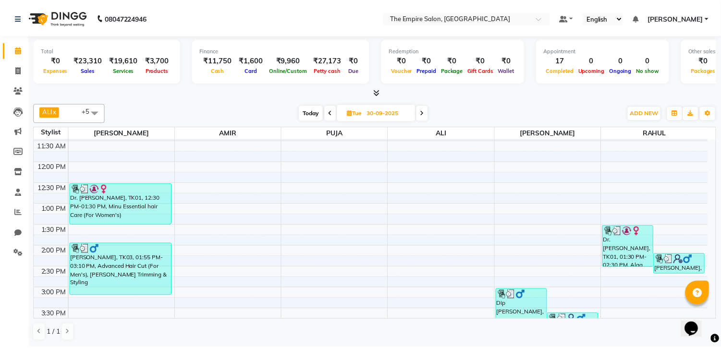
scroll to position [104, 0]
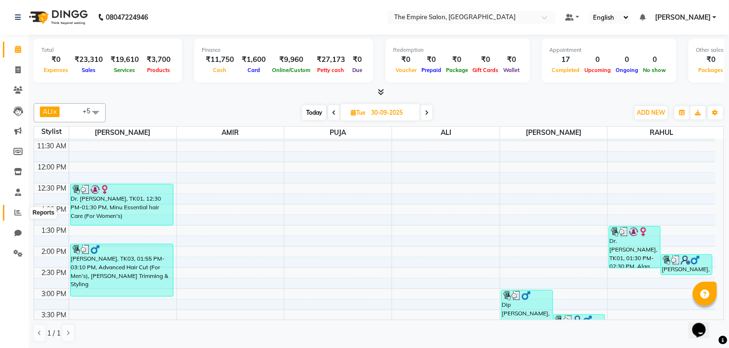
click at [21, 212] on icon at bounding box center [17, 212] width 7 height 7
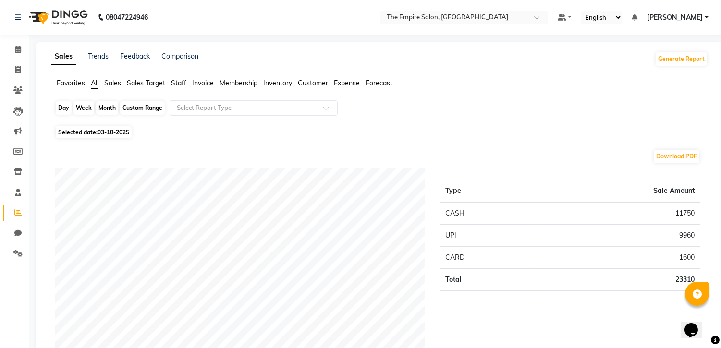
click at [66, 109] on div "Day" at bounding box center [64, 107] width 16 height 13
select select "10"
select select "2025"
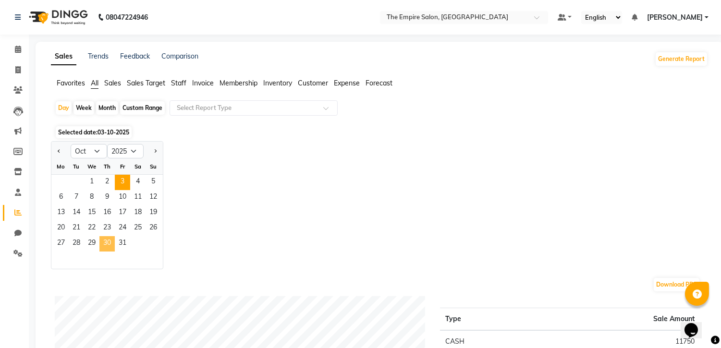
click at [107, 244] on span "30" at bounding box center [106, 243] width 15 height 15
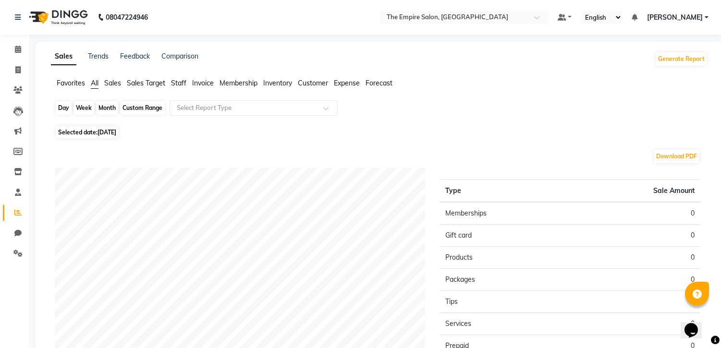
click at [69, 110] on div "Day" at bounding box center [64, 107] width 16 height 13
select select "10"
select select "2025"
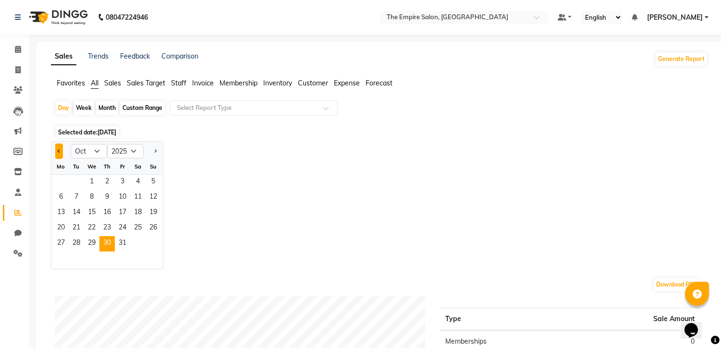
click at [62, 149] on button "Previous month" at bounding box center [59, 151] width 8 height 15
select select "9"
click at [83, 245] on span "30" at bounding box center [76, 243] width 15 height 15
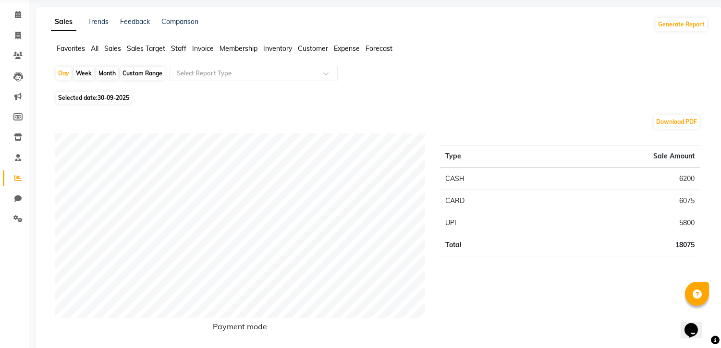
scroll to position [53, 0]
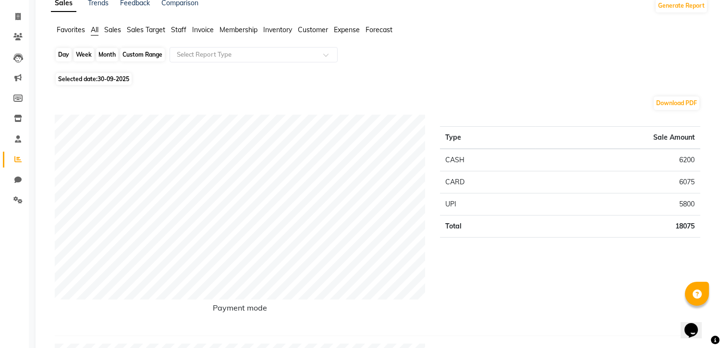
click at [61, 59] on div "Day" at bounding box center [64, 54] width 16 height 13
select select "9"
select select "2025"
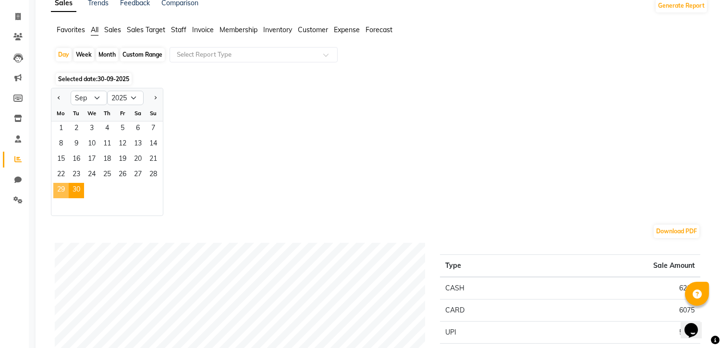
click at [59, 191] on span "29" at bounding box center [60, 190] width 15 height 15
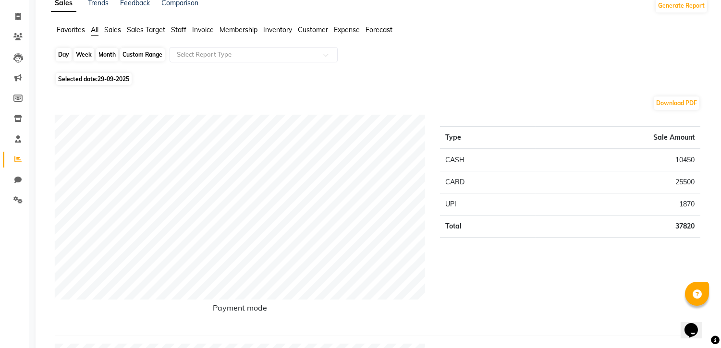
click at [68, 52] on div "Day" at bounding box center [64, 54] width 16 height 13
select select "9"
select select "2025"
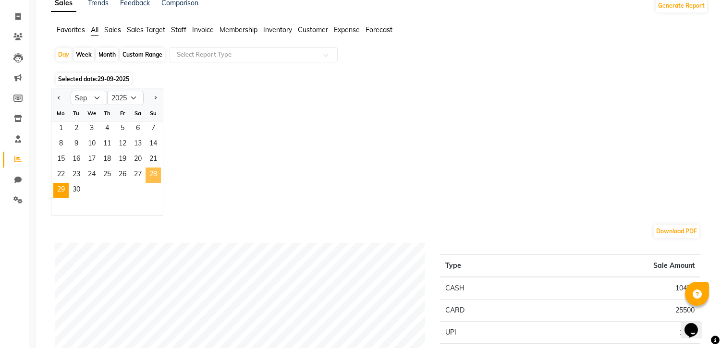
click at [150, 180] on span "28" at bounding box center [153, 175] width 15 height 15
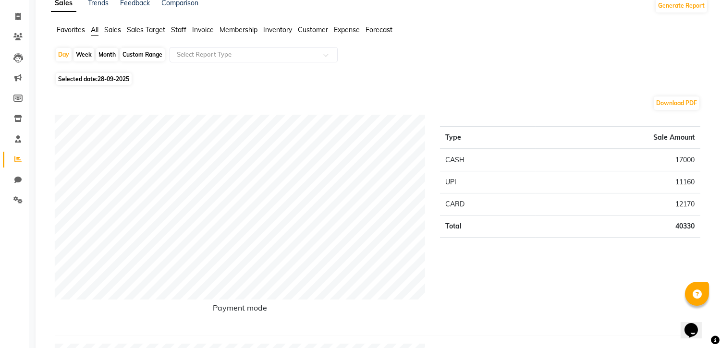
click at [93, 77] on span "Selected date: 28-09-2025" at bounding box center [94, 79] width 76 height 12
select select "9"
select select "2025"
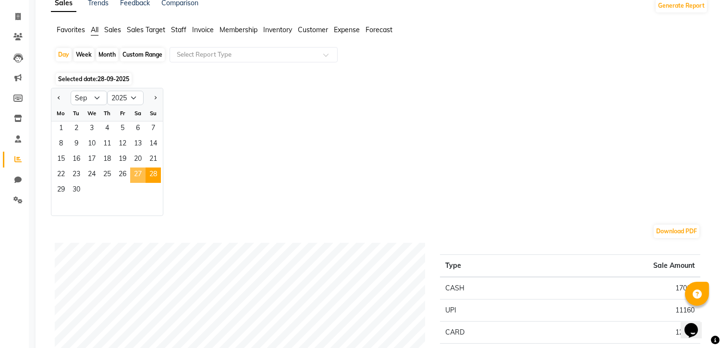
click at [130, 178] on span "27" at bounding box center [137, 175] width 15 height 15
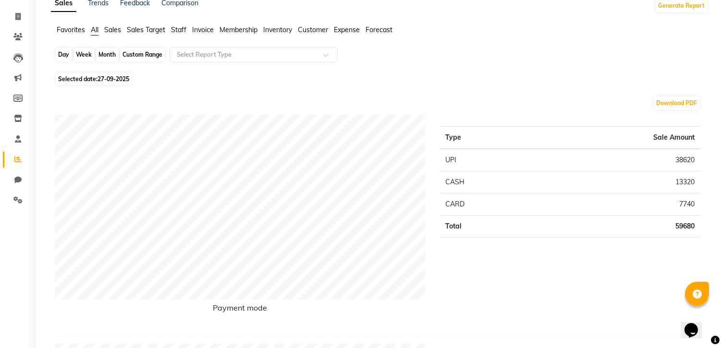
click at [57, 54] on div "Day" at bounding box center [64, 54] width 16 height 13
select select "9"
select select "2025"
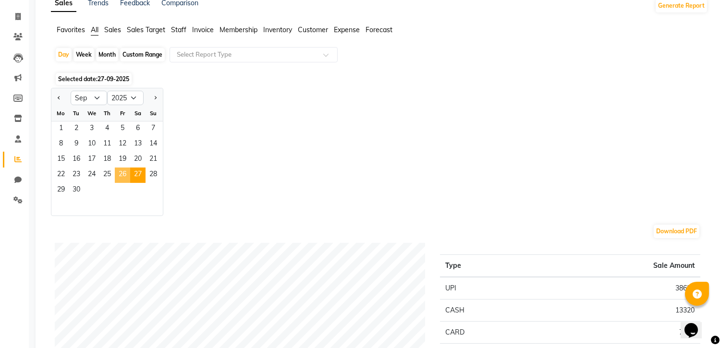
click at [123, 181] on span "26" at bounding box center [122, 175] width 15 height 15
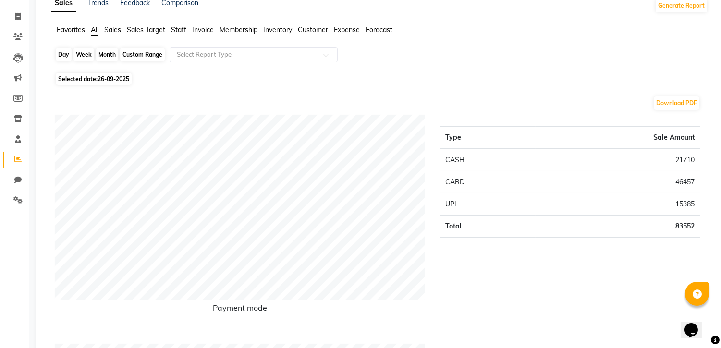
click at [59, 56] on div "Day" at bounding box center [64, 54] width 16 height 13
select select "9"
select select "2025"
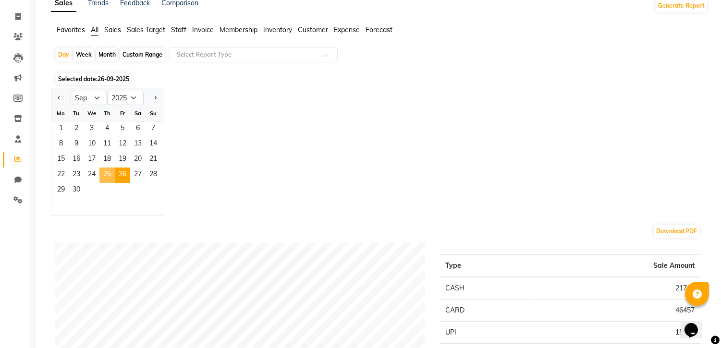
click at [105, 177] on span "25" at bounding box center [106, 175] width 15 height 15
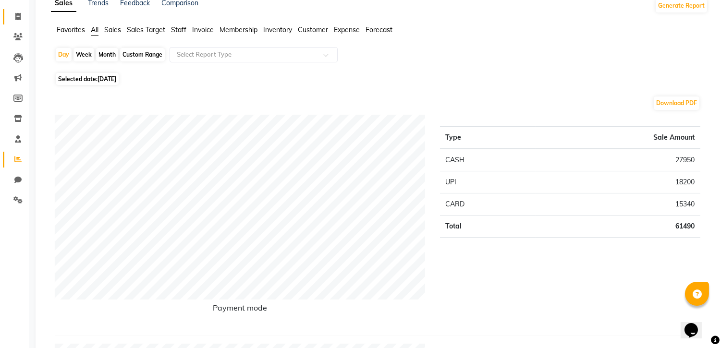
click at [12, 10] on link "Invoice" at bounding box center [14, 17] width 23 height 16
select select "service"
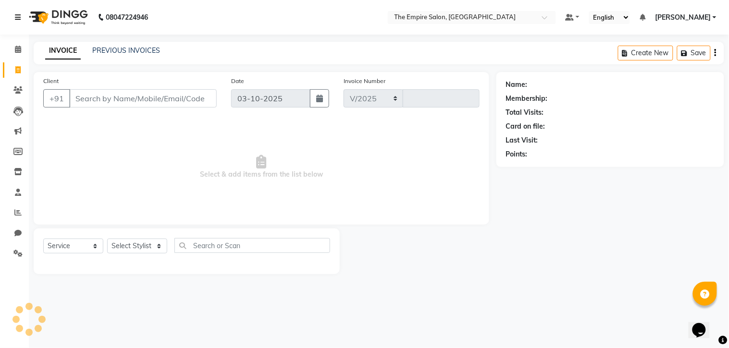
select select "8221"
type input "1787"
click at [694, 18] on span "[PERSON_NAME]" at bounding box center [683, 17] width 56 height 10
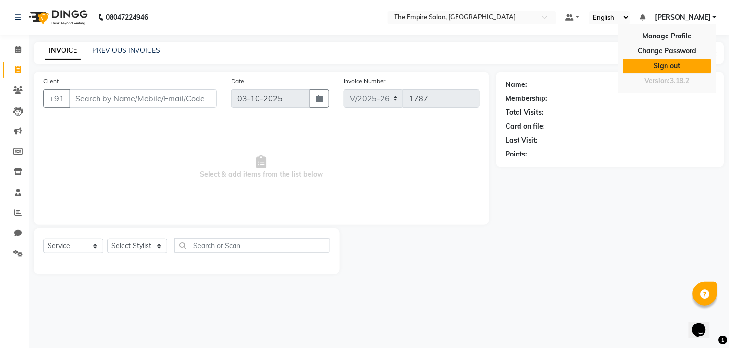
click at [668, 69] on link "Sign out" at bounding box center [667, 66] width 88 height 15
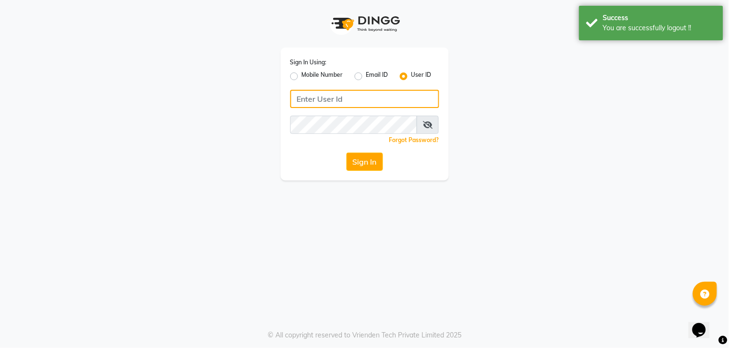
type input "8961790106"
